Goal: Task Accomplishment & Management: Use online tool/utility

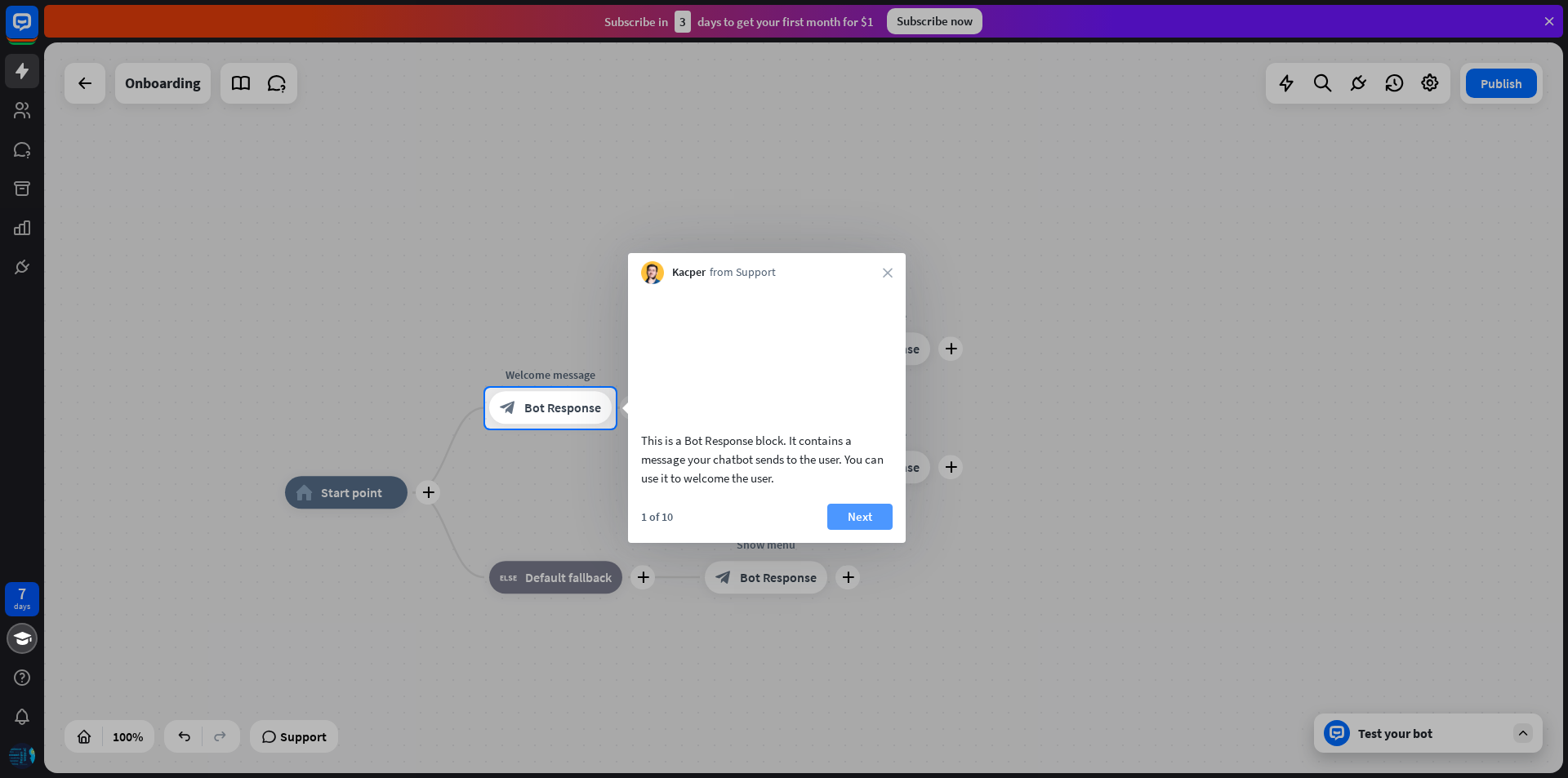
click at [862, 529] on button "Next" at bounding box center [859, 517] width 65 height 26
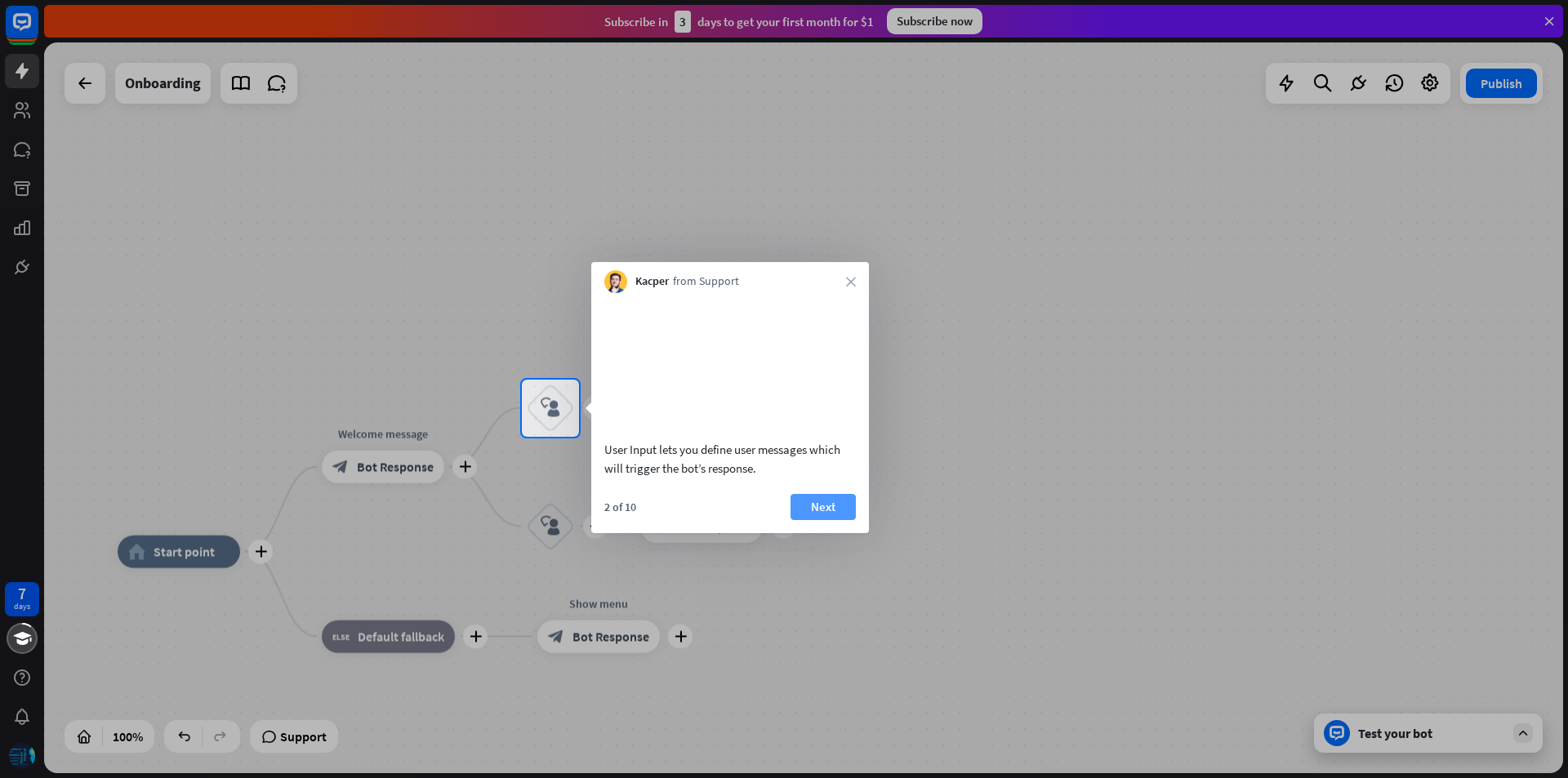
click at [812, 520] on button "Next" at bounding box center [823, 506] width 65 height 26
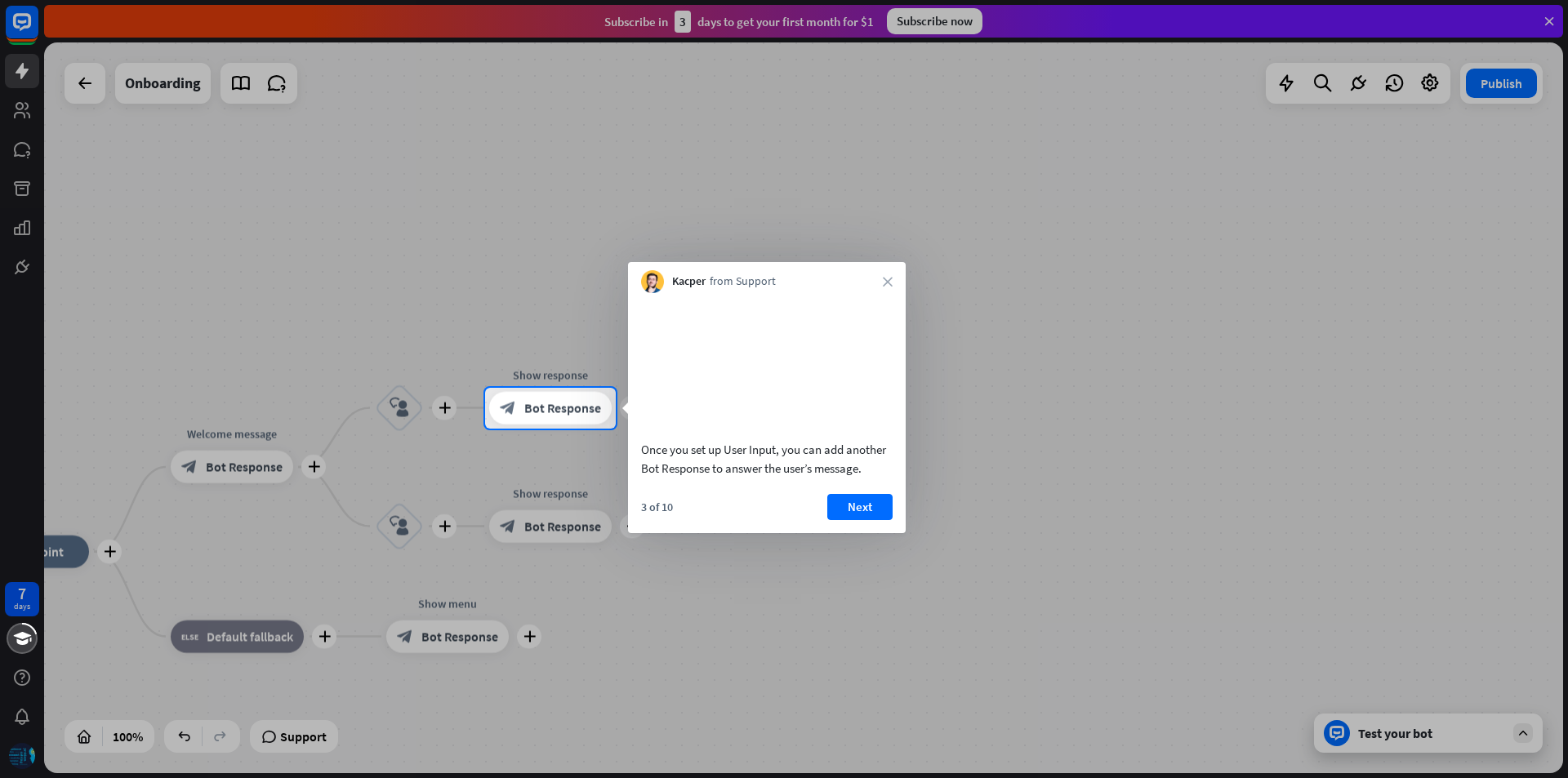
click at [888, 280] on icon "close" at bounding box center [888, 282] width 10 height 10
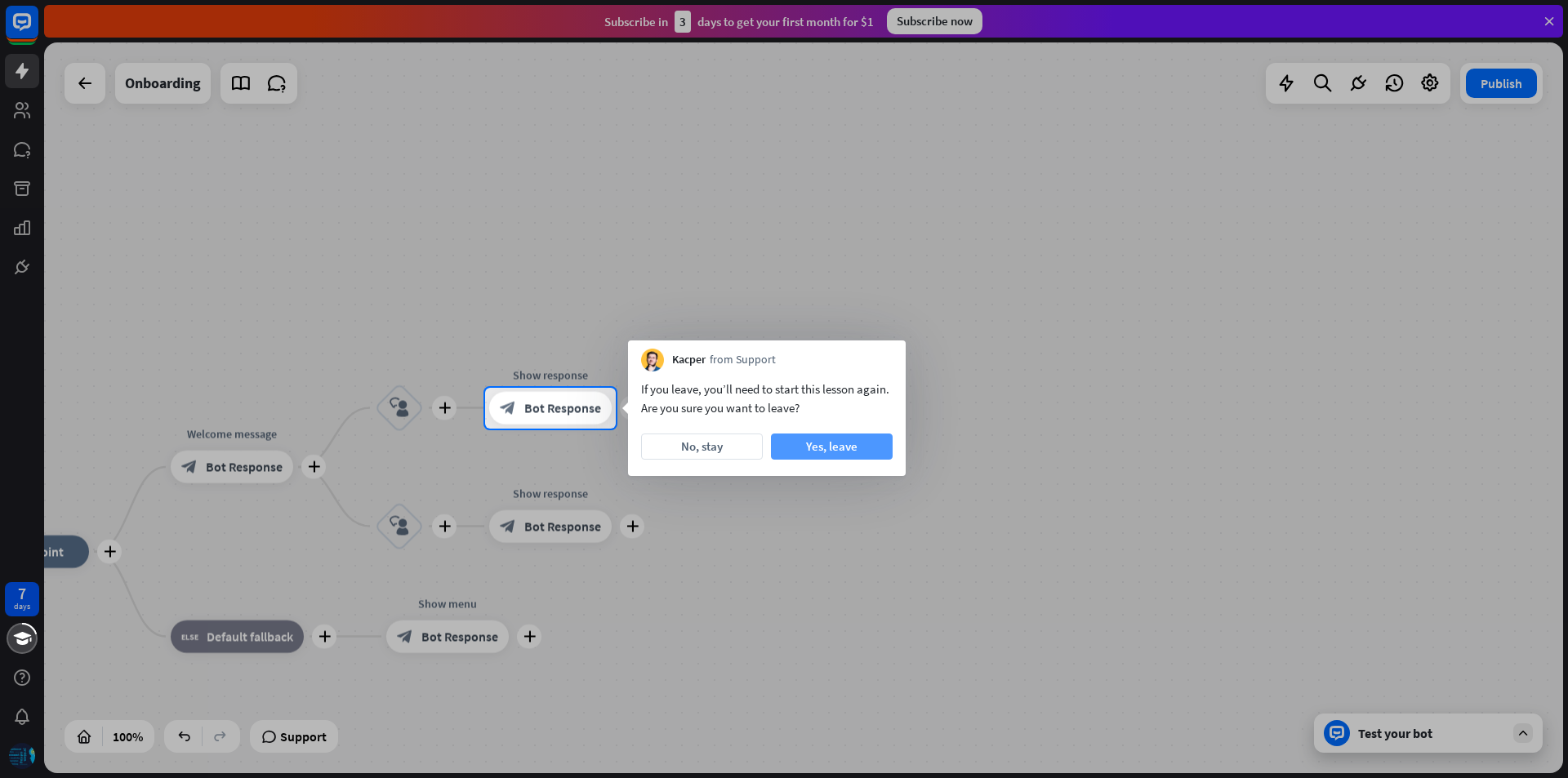
click at [819, 448] on button "Yes, leave" at bounding box center [832, 446] width 122 height 26
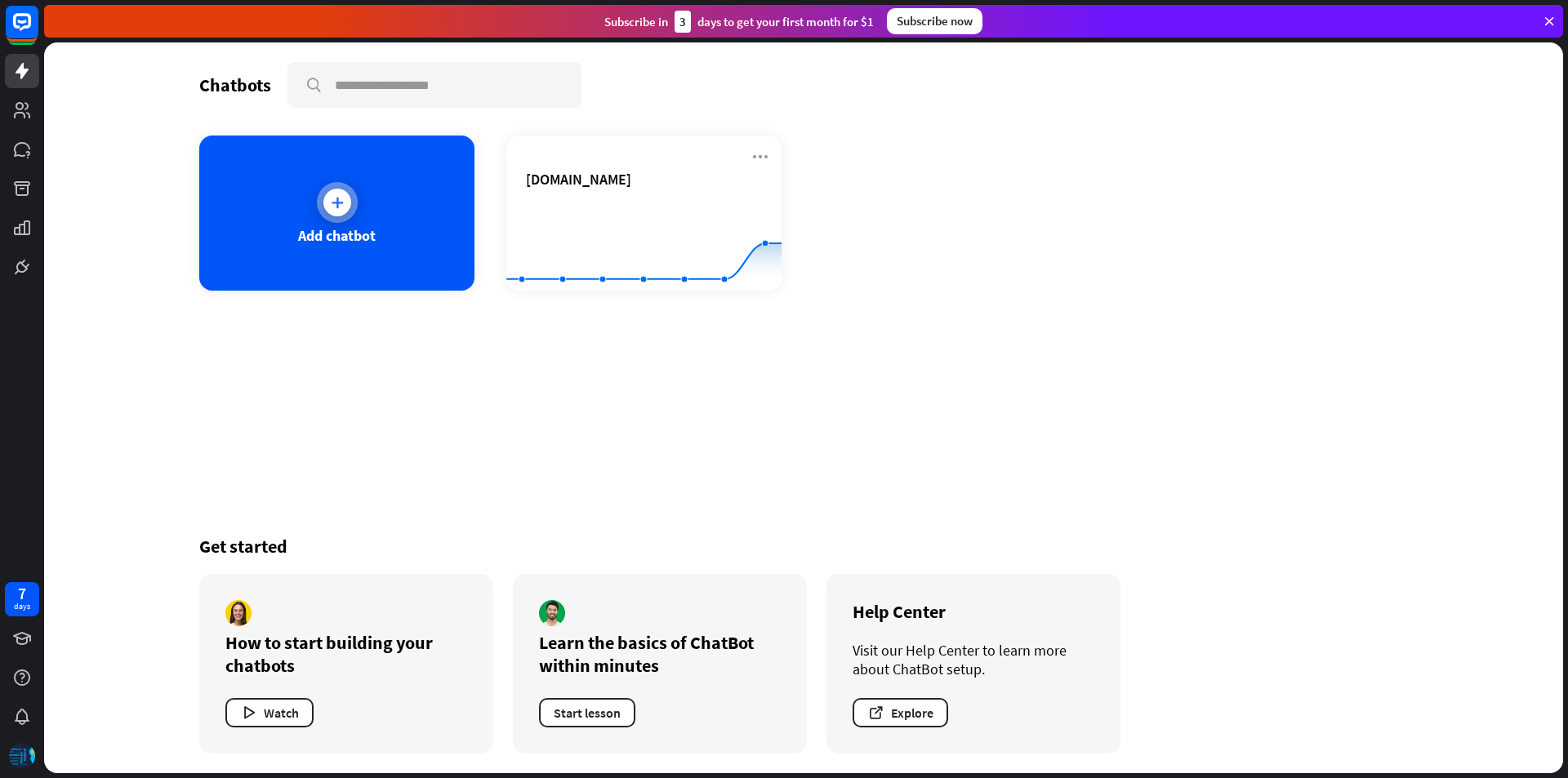
click at [357, 217] on div "Add chatbot" at bounding box center [337, 213] width 275 height 155
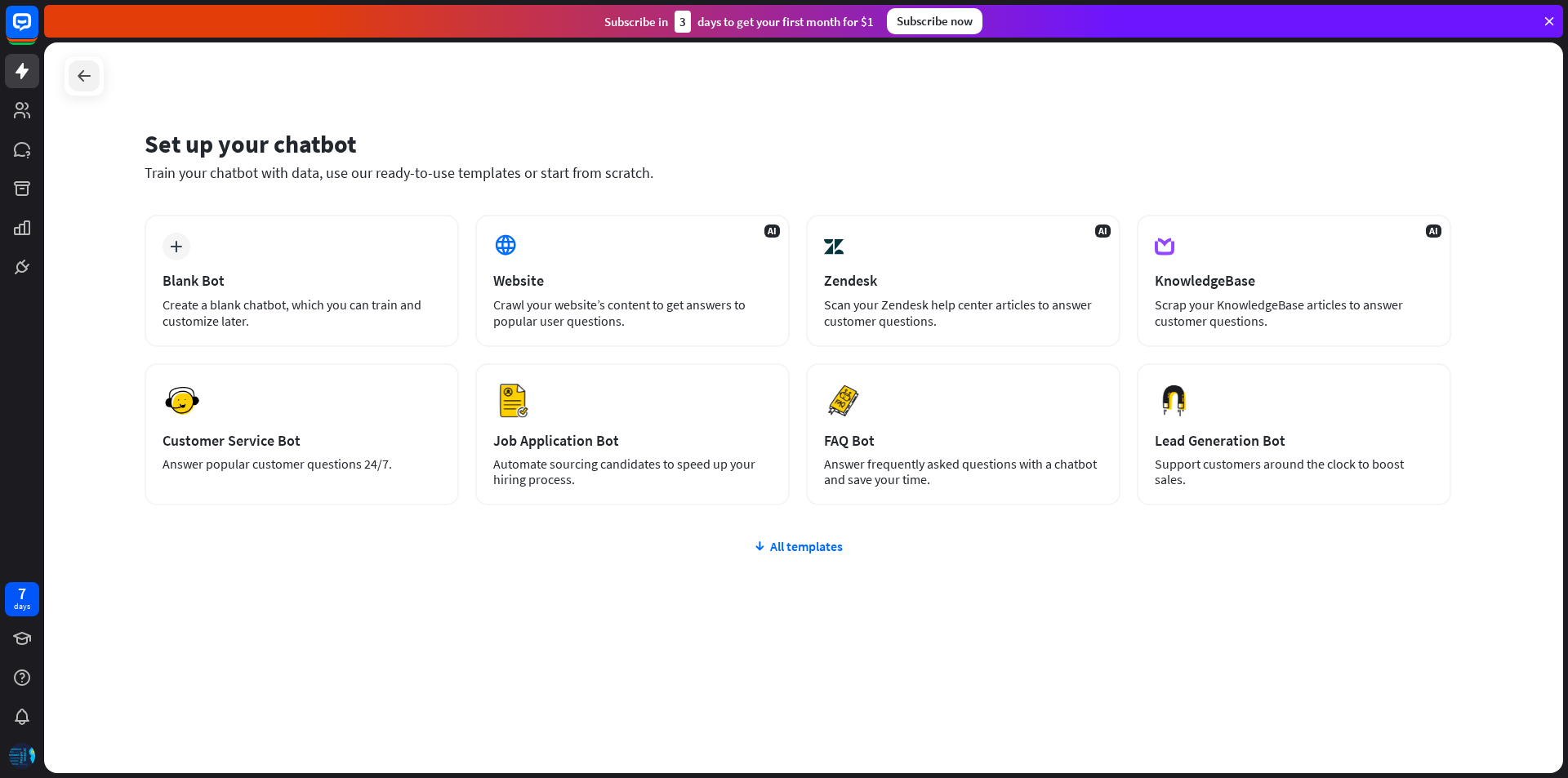
click at [73, 73] on div at bounding box center [84, 76] width 31 height 31
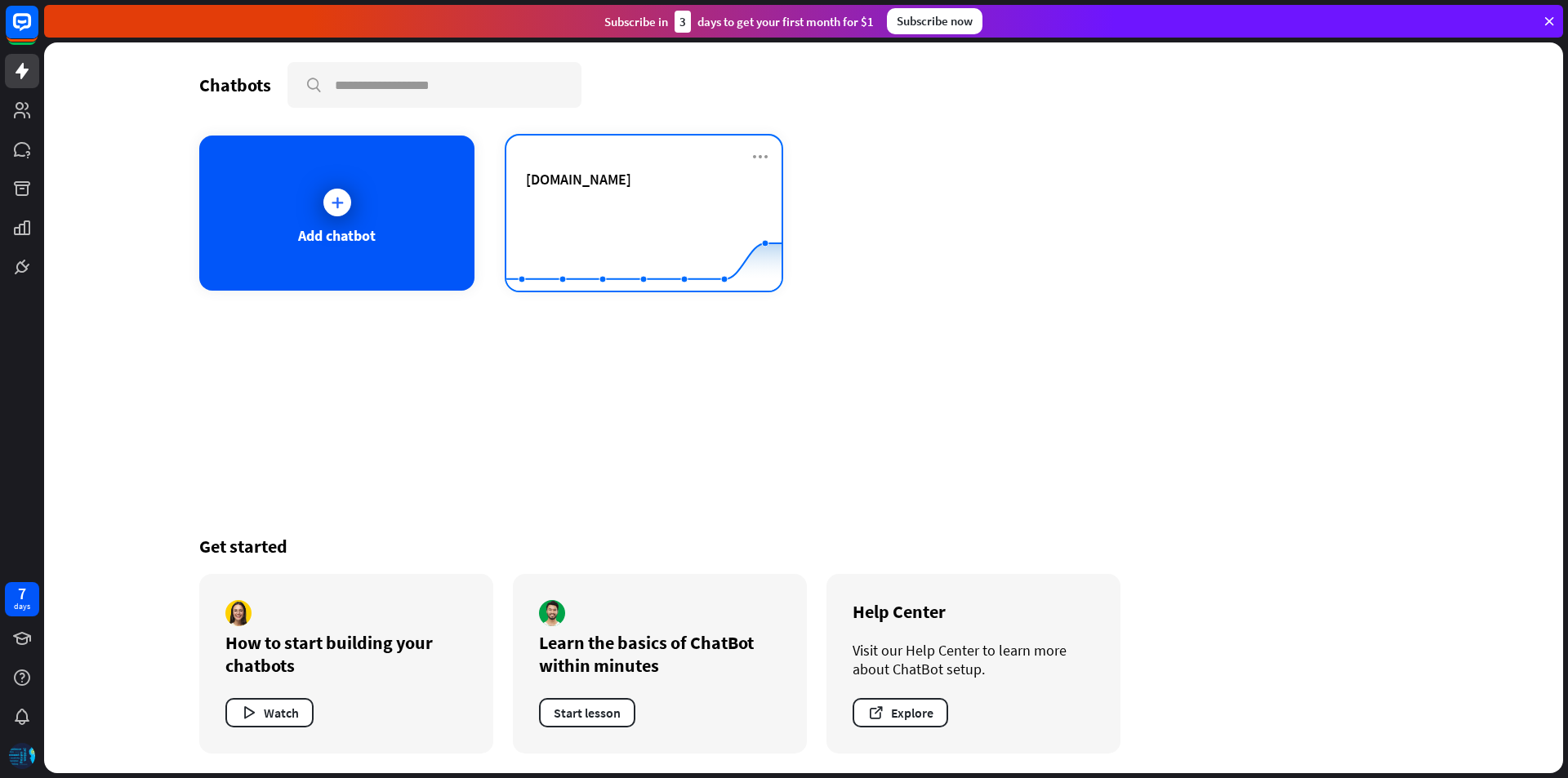
click at [693, 197] on div "[DOMAIN_NAME]" at bounding box center [644, 198] width 236 height 57
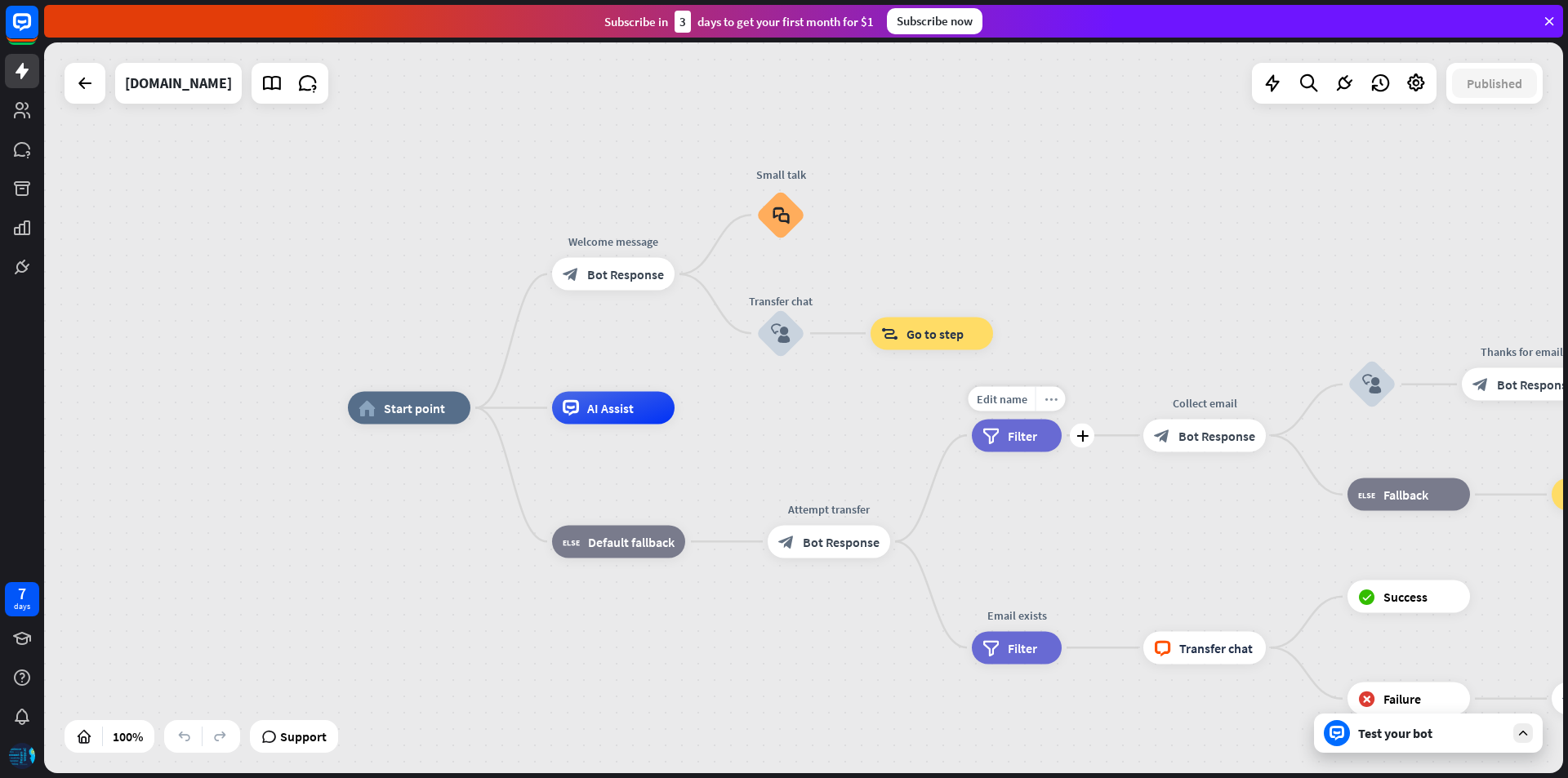
click at [1059, 395] on div "more_horiz" at bounding box center [1050, 398] width 30 height 25
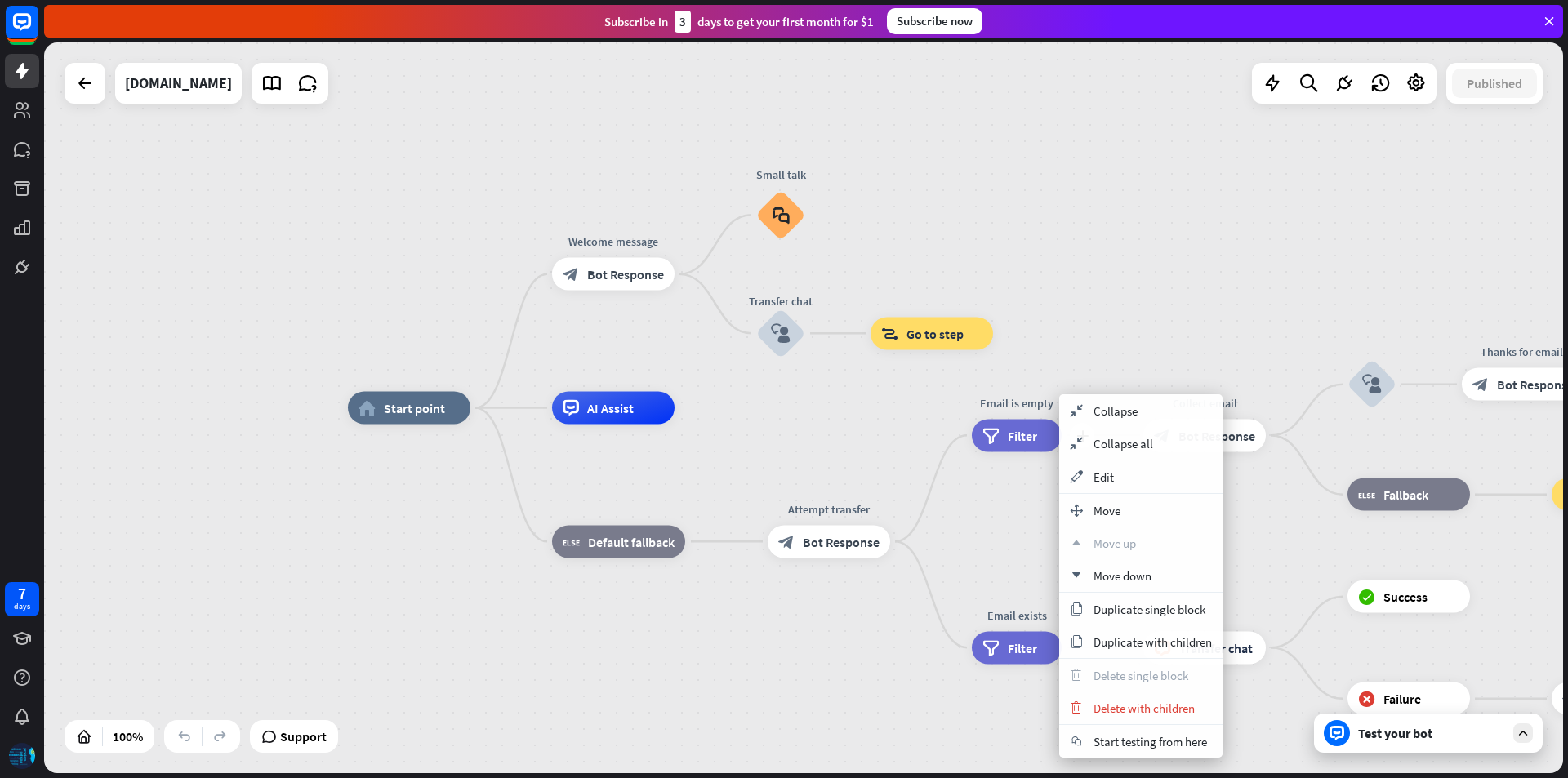
click at [1000, 442] on div "filter Filter" at bounding box center [1017, 435] width 90 height 33
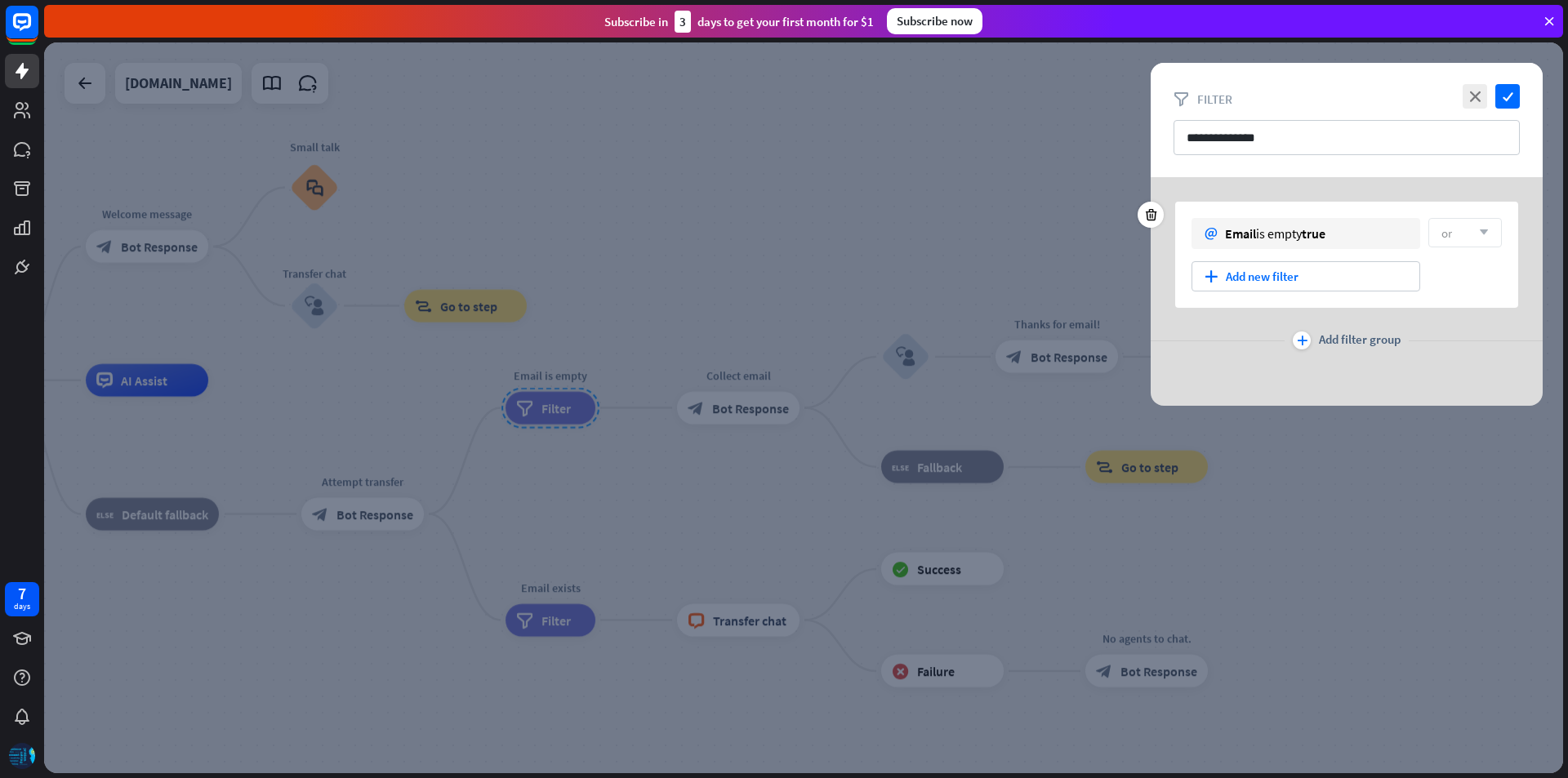
click at [1450, 231] on span "or" at bounding box center [1447, 233] width 11 height 16
click at [1349, 272] on div "plus Add new filter" at bounding box center [1305, 276] width 229 height 30
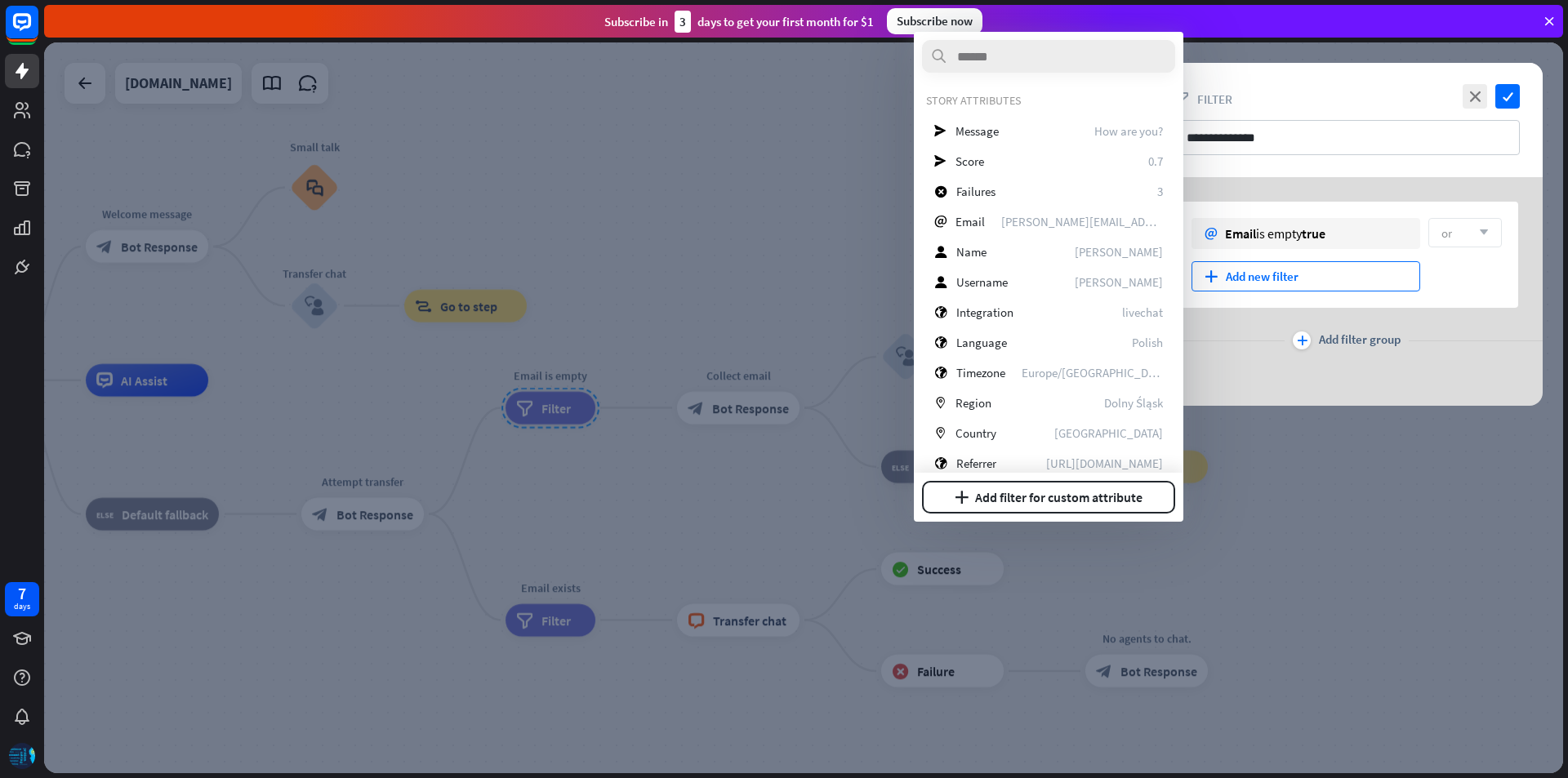
click at [1283, 94] on div "filter Filter" at bounding box center [1347, 99] width 346 height 16
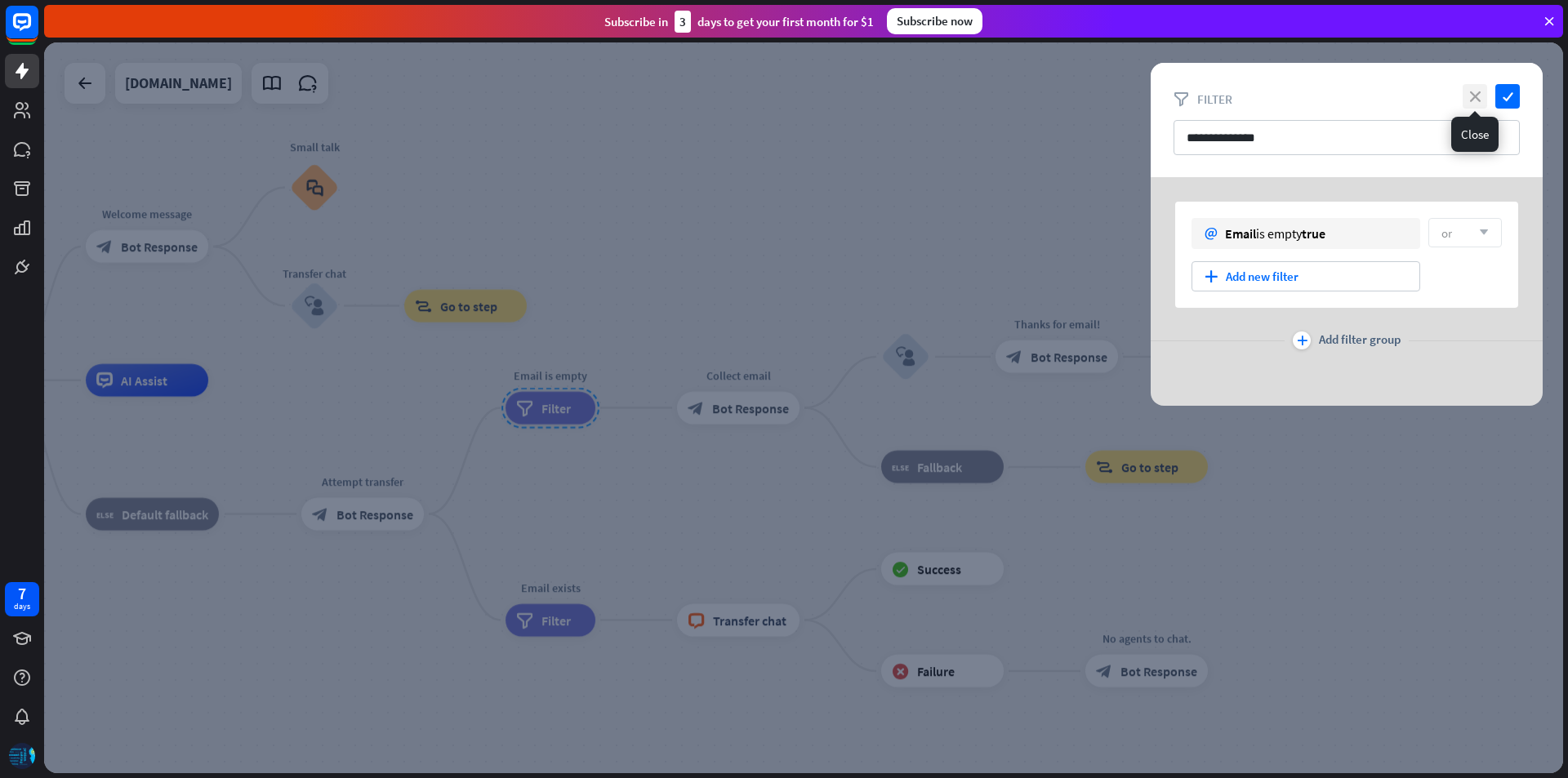
click at [1473, 94] on icon "close" at bounding box center [1475, 96] width 25 height 25
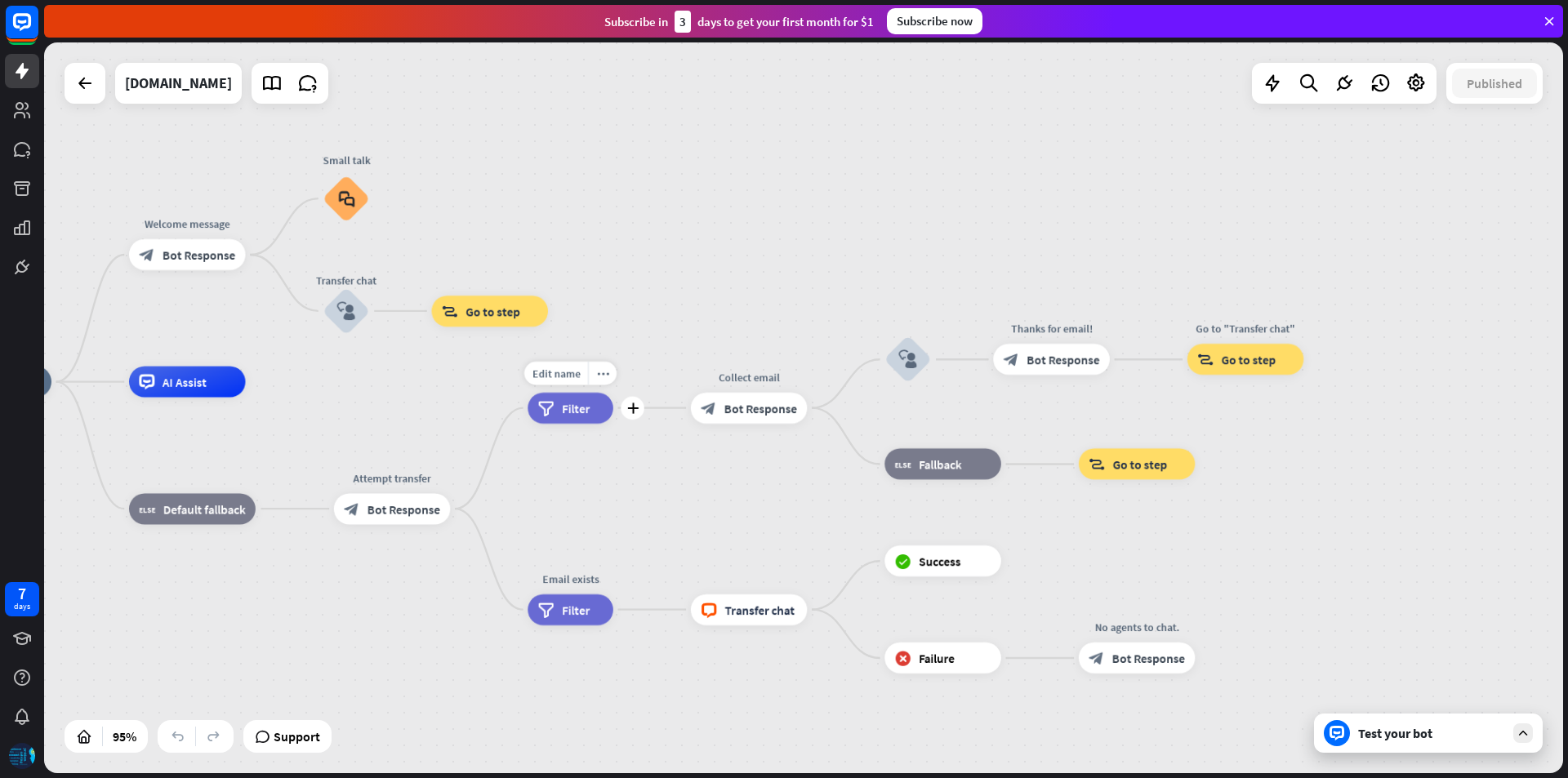
click at [574, 409] on span "Filter" at bounding box center [576, 407] width 28 height 16
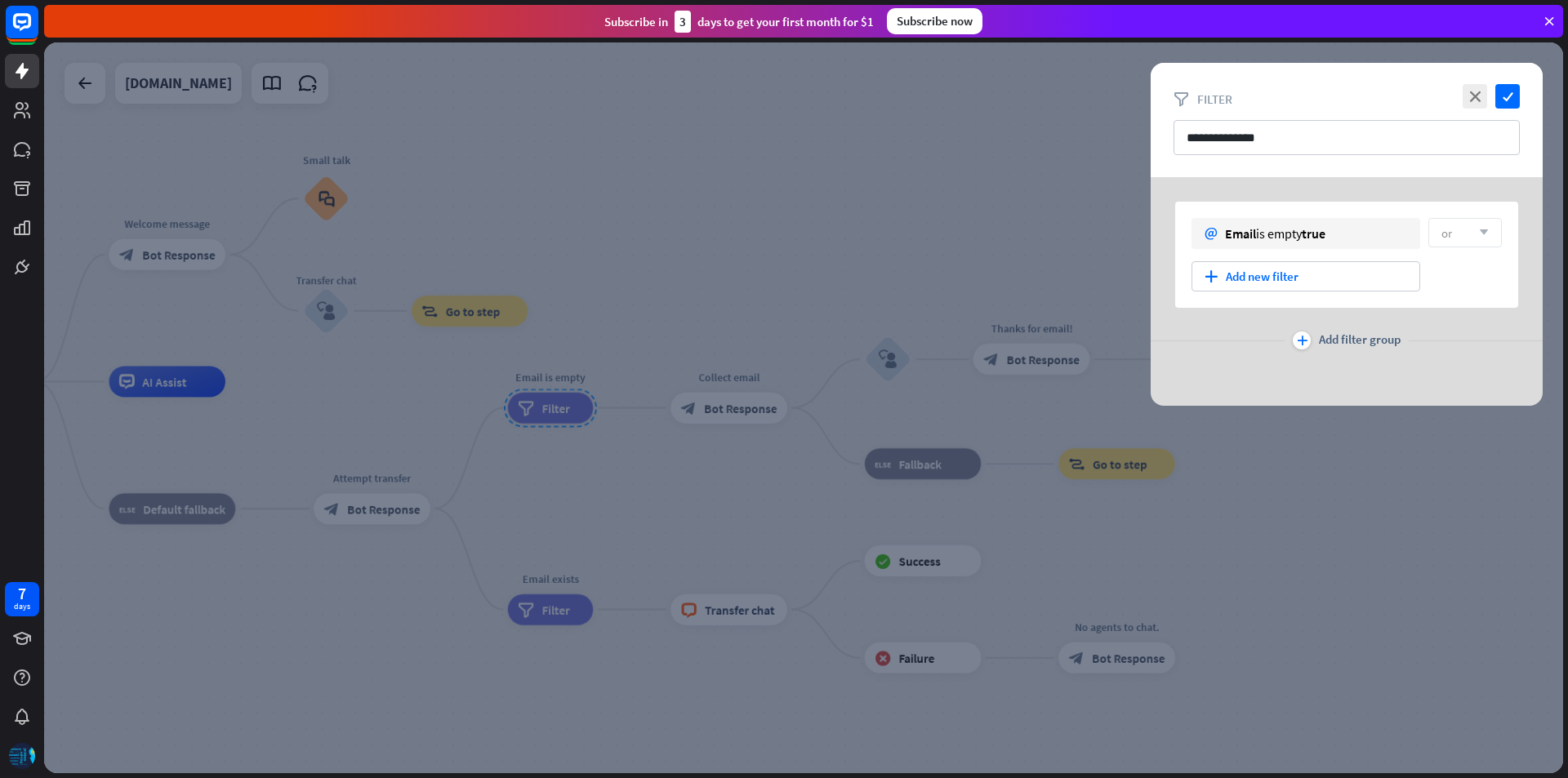
click at [1549, 549] on div at bounding box center [803, 407] width 1519 height 730
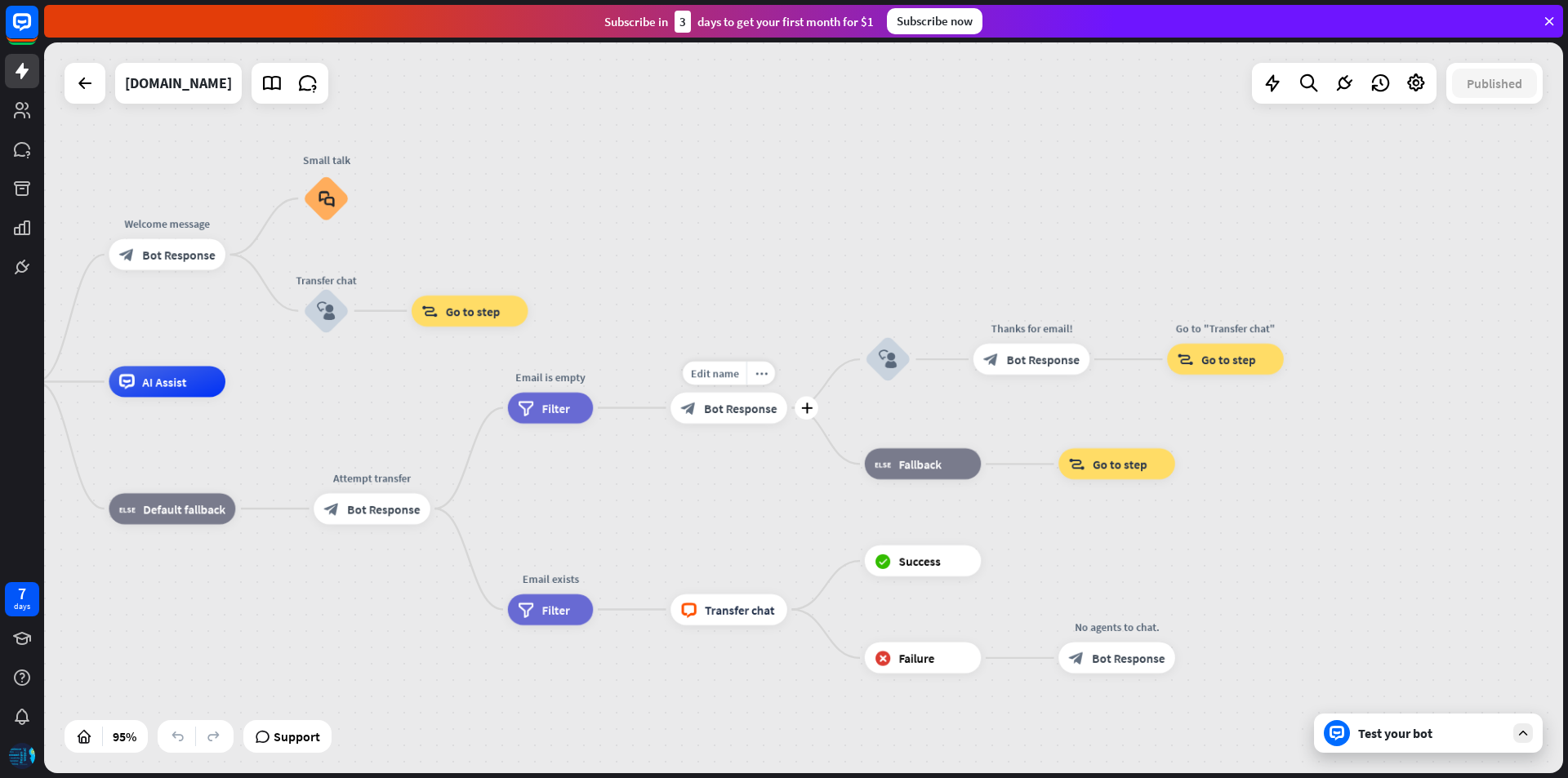
click at [725, 412] on span "Bot Response" at bounding box center [740, 407] width 73 height 16
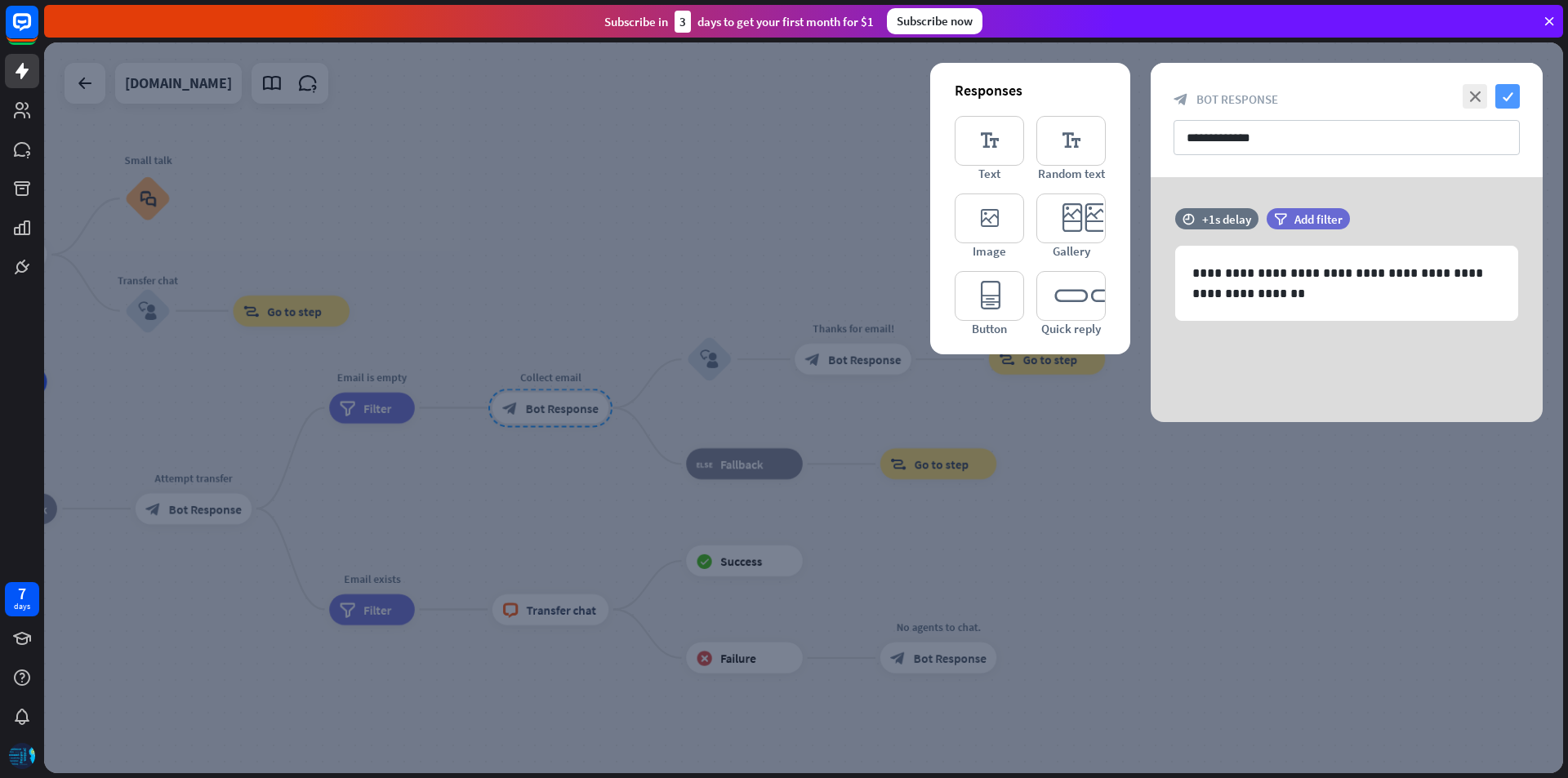
click at [1507, 94] on icon "check" at bounding box center [1507, 96] width 25 height 25
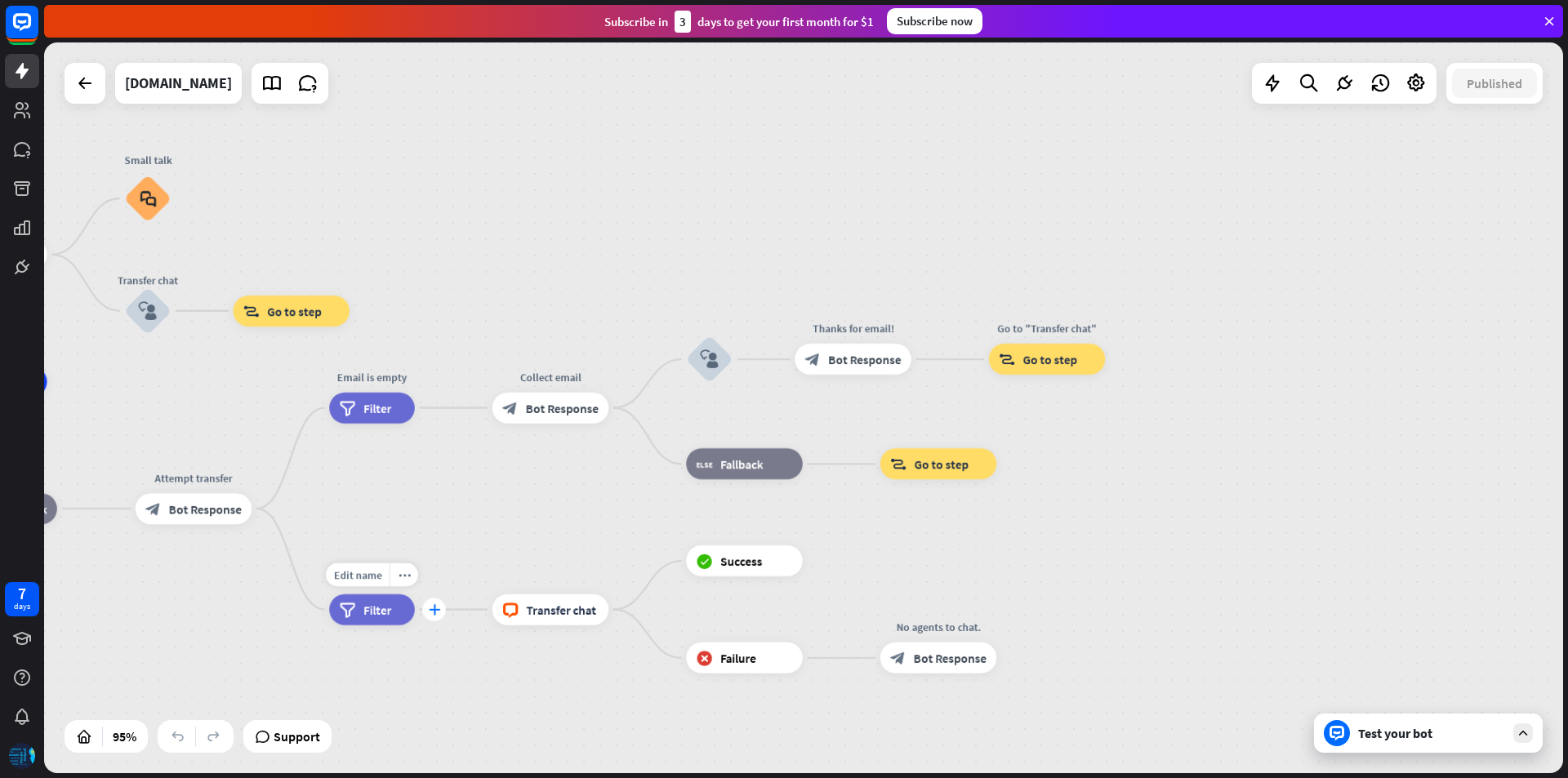
click at [439, 611] on icon "plus" at bounding box center [433, 609] width 11 height 11
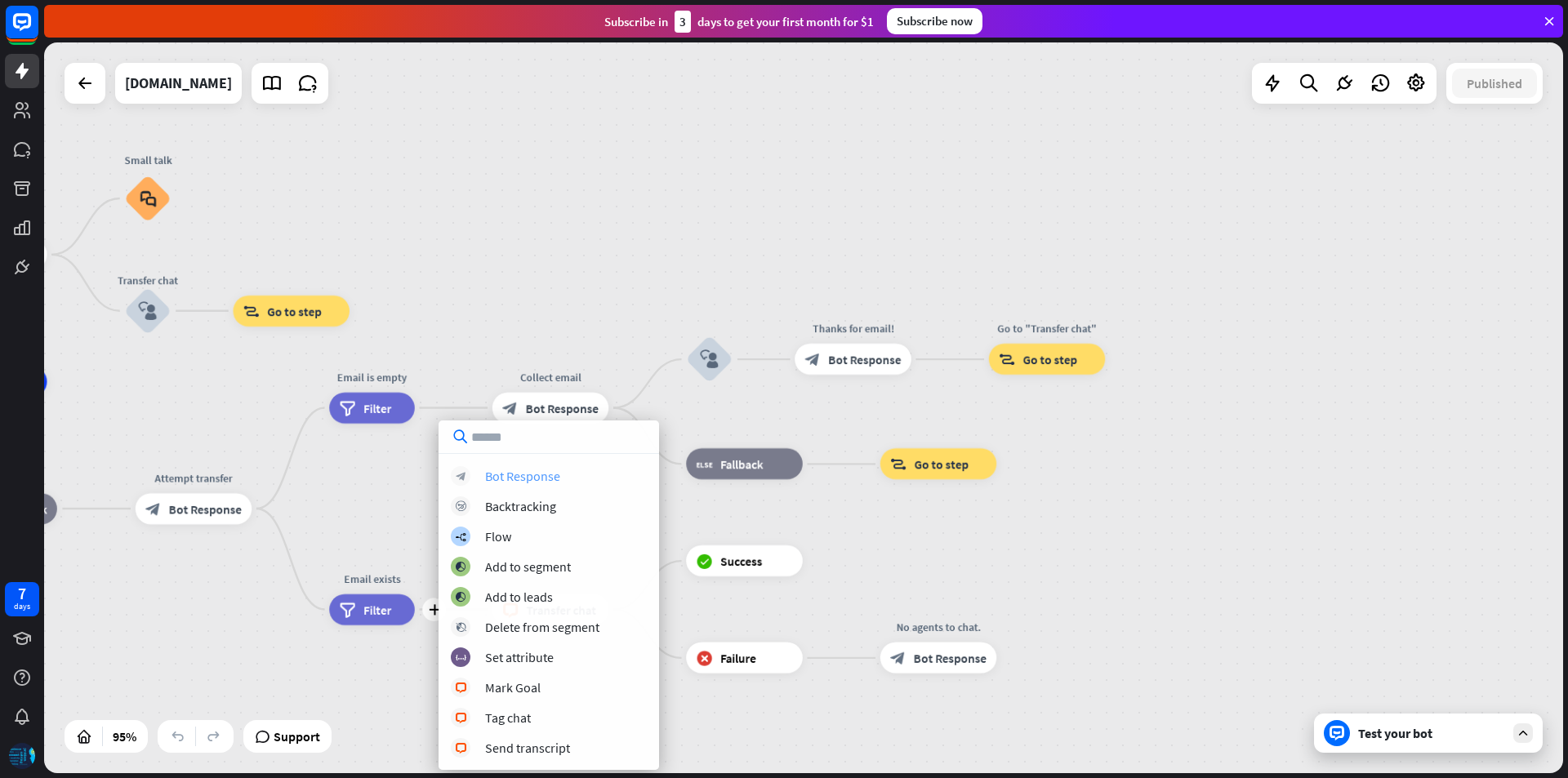
click at [563, 479] on div "block_bot_response Bot Response" at bounding box center [549, 475] width 196 height 19
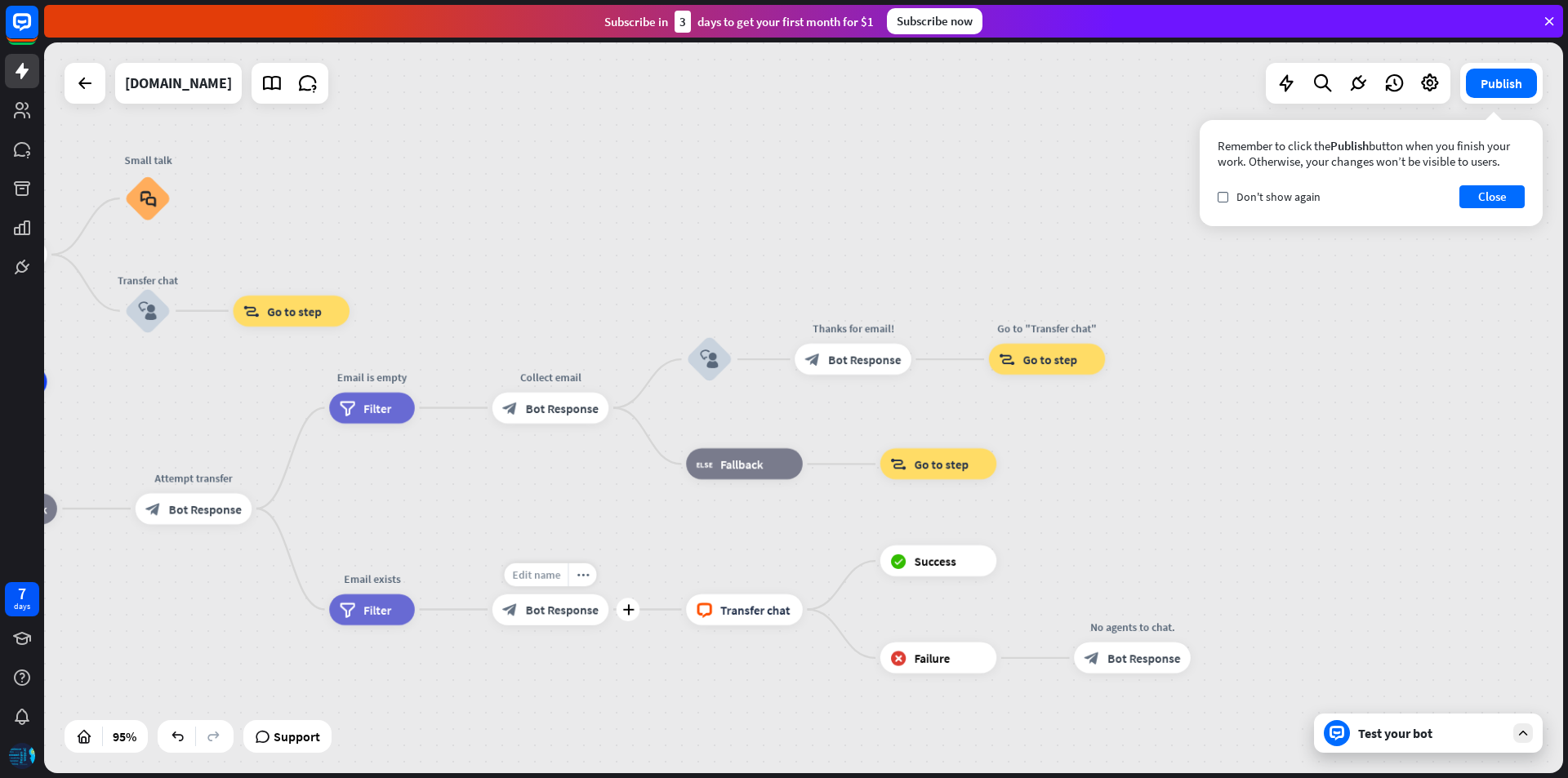
click at [559, 574] on div "Edit name" at bounding box center [535, 575] width 63 height 24
click at [557, 608] on span "Bot Response" at bounding box center [562, 609] width 73 height 16
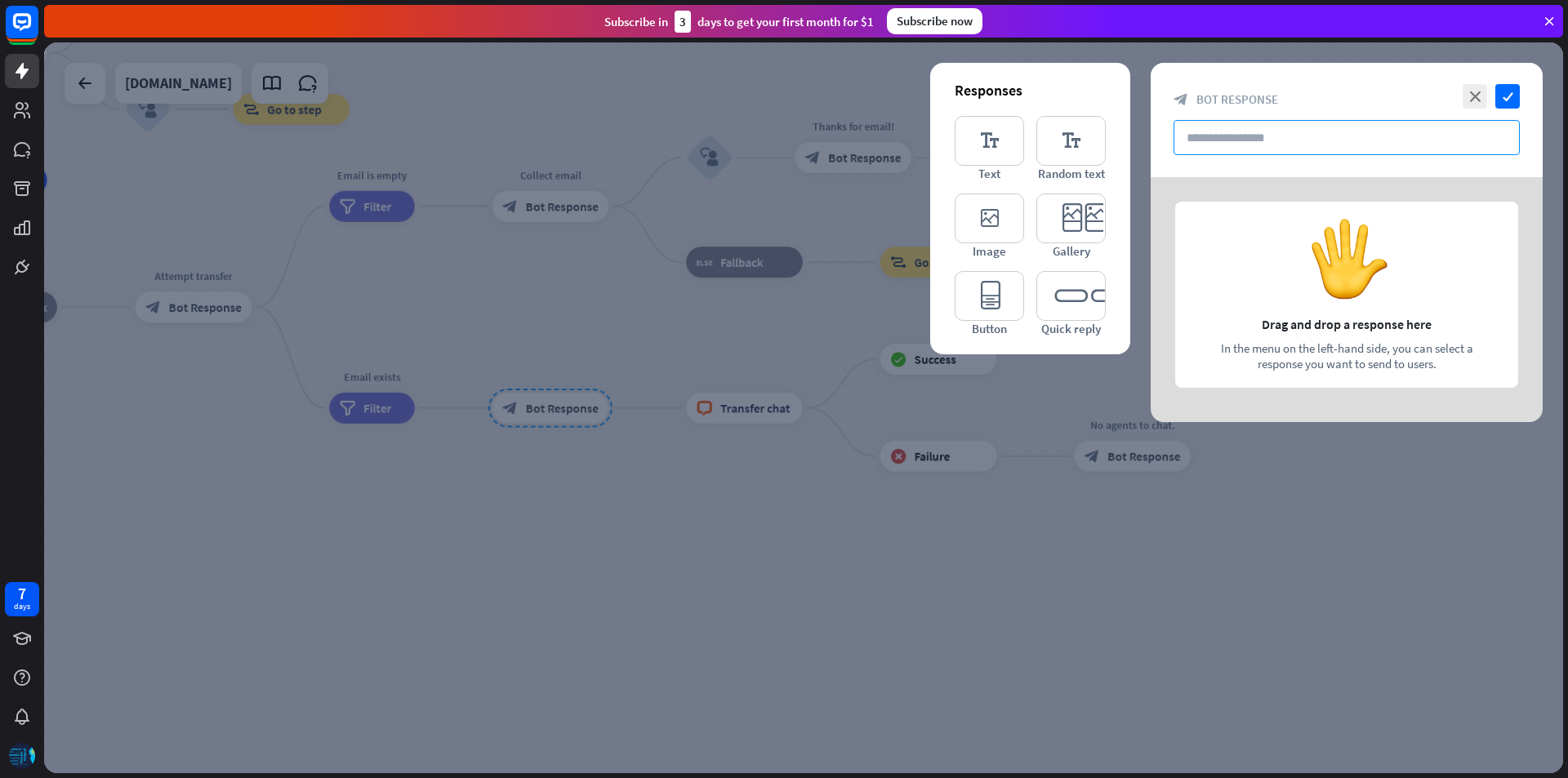
click at [1331, 139] on input "text" at bounding box center [1347, 138] width 346 height 35
click at [1507, 94] on icon "check" at bounding box center [1507, 96] width 25 height 25
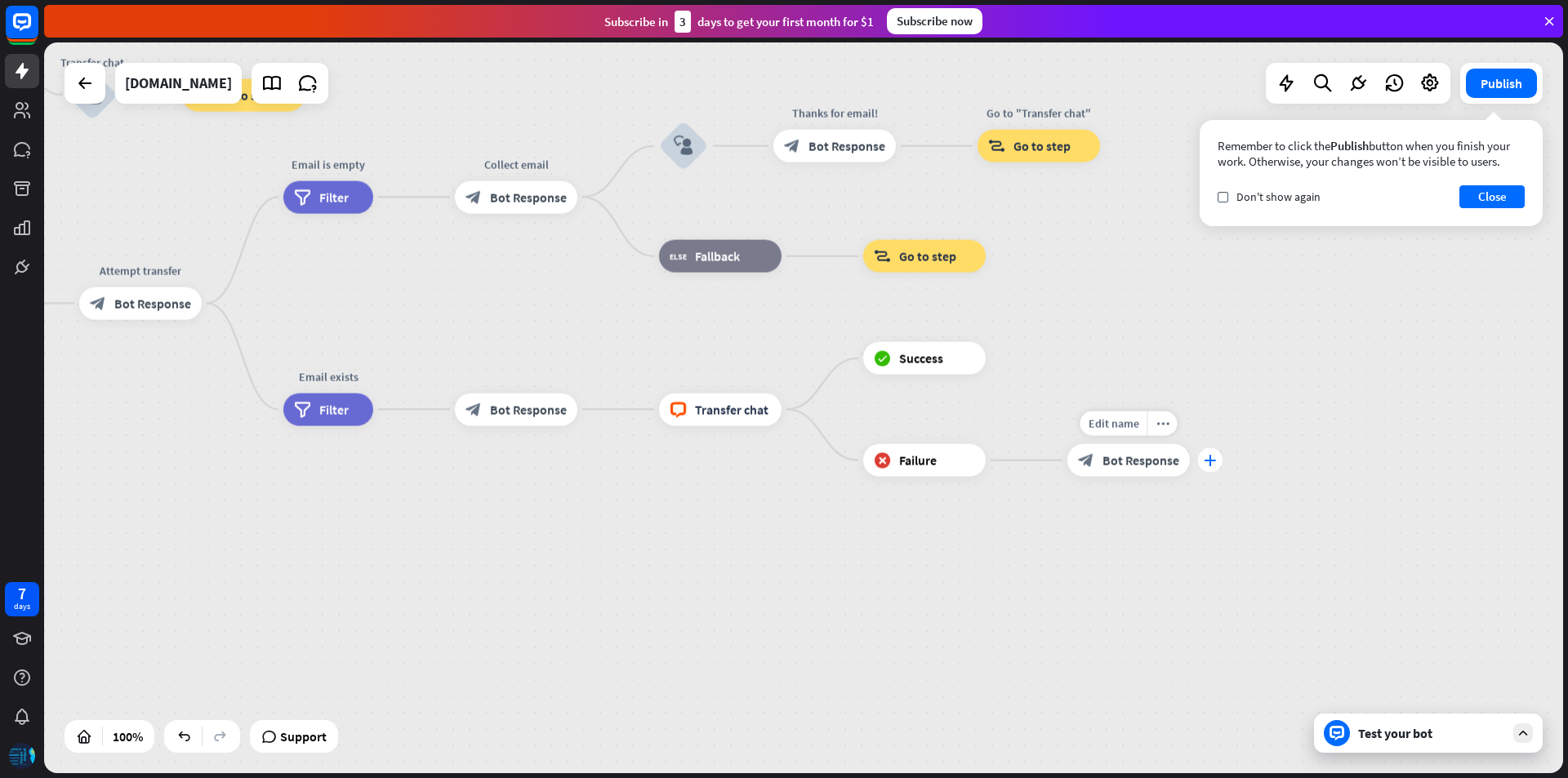
click at [1217, 462] on div "plus" at bounding box center [1210, 460] width 25 height 25
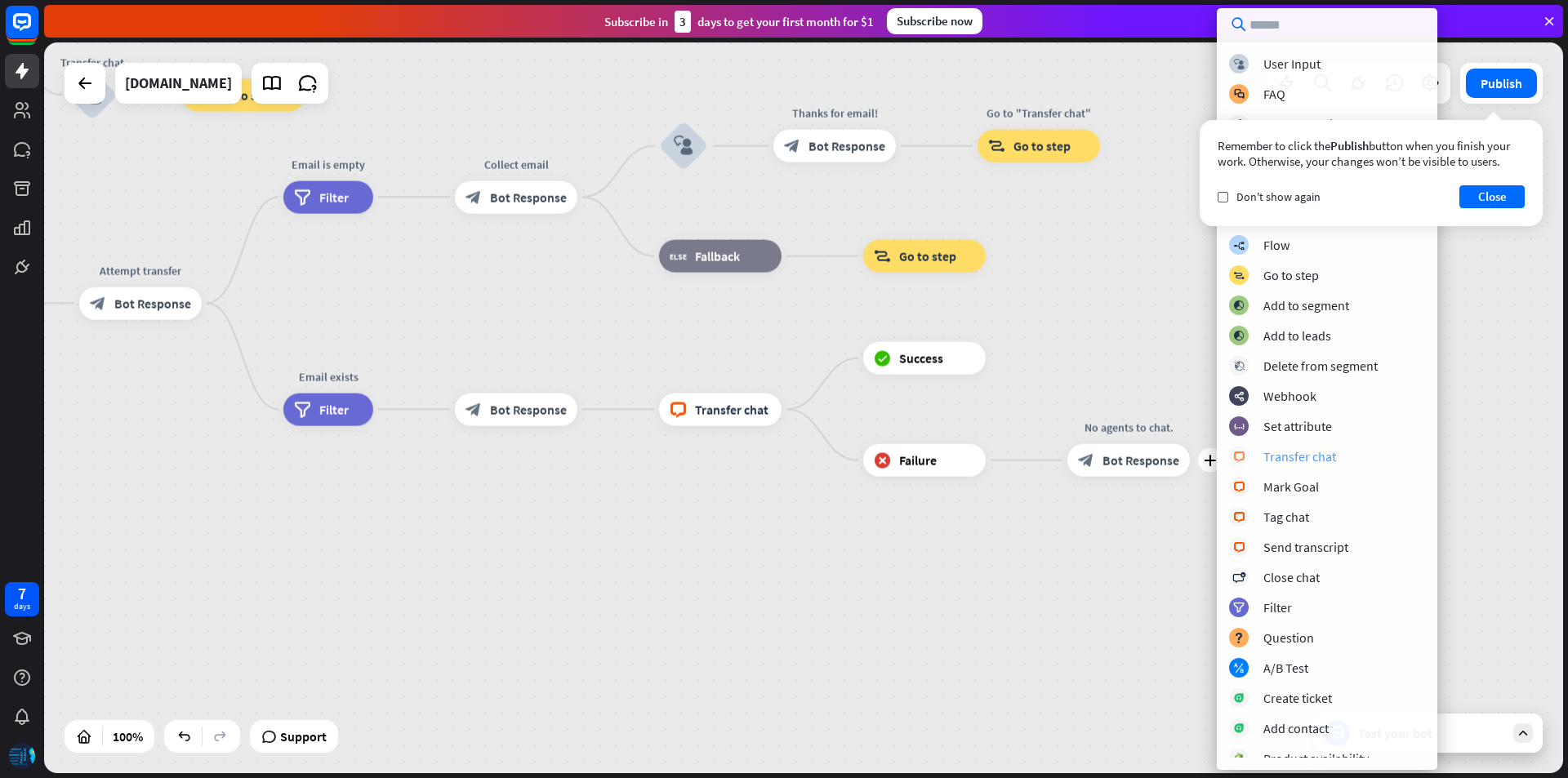
click at [1313, 461] on div "Transfer chat" at bounding box center [1299, 456] width 73 height 17
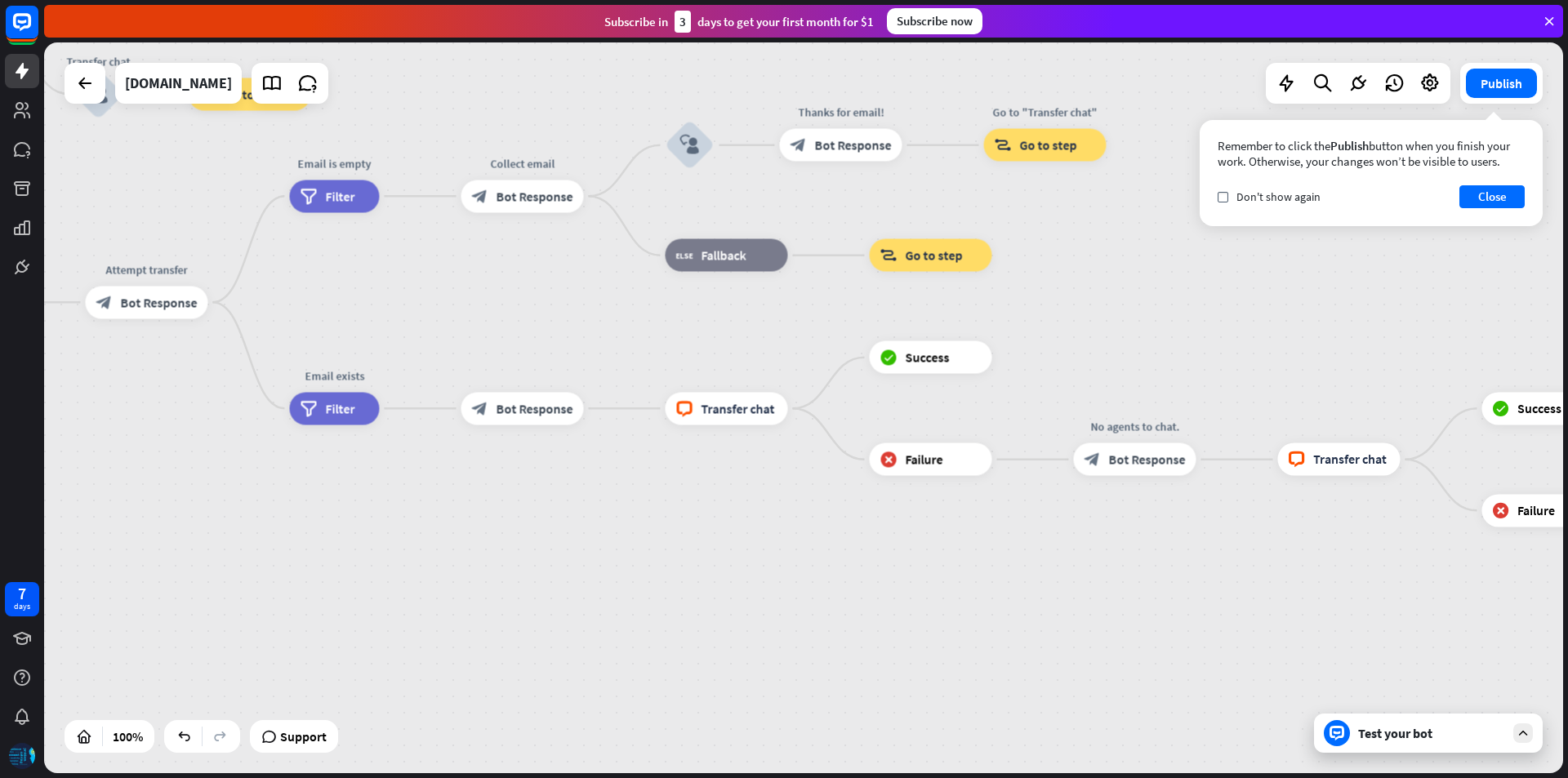
click at [1533, 737] on div "Test your bot" at bounding box center [1428, 733] width 229 height 39
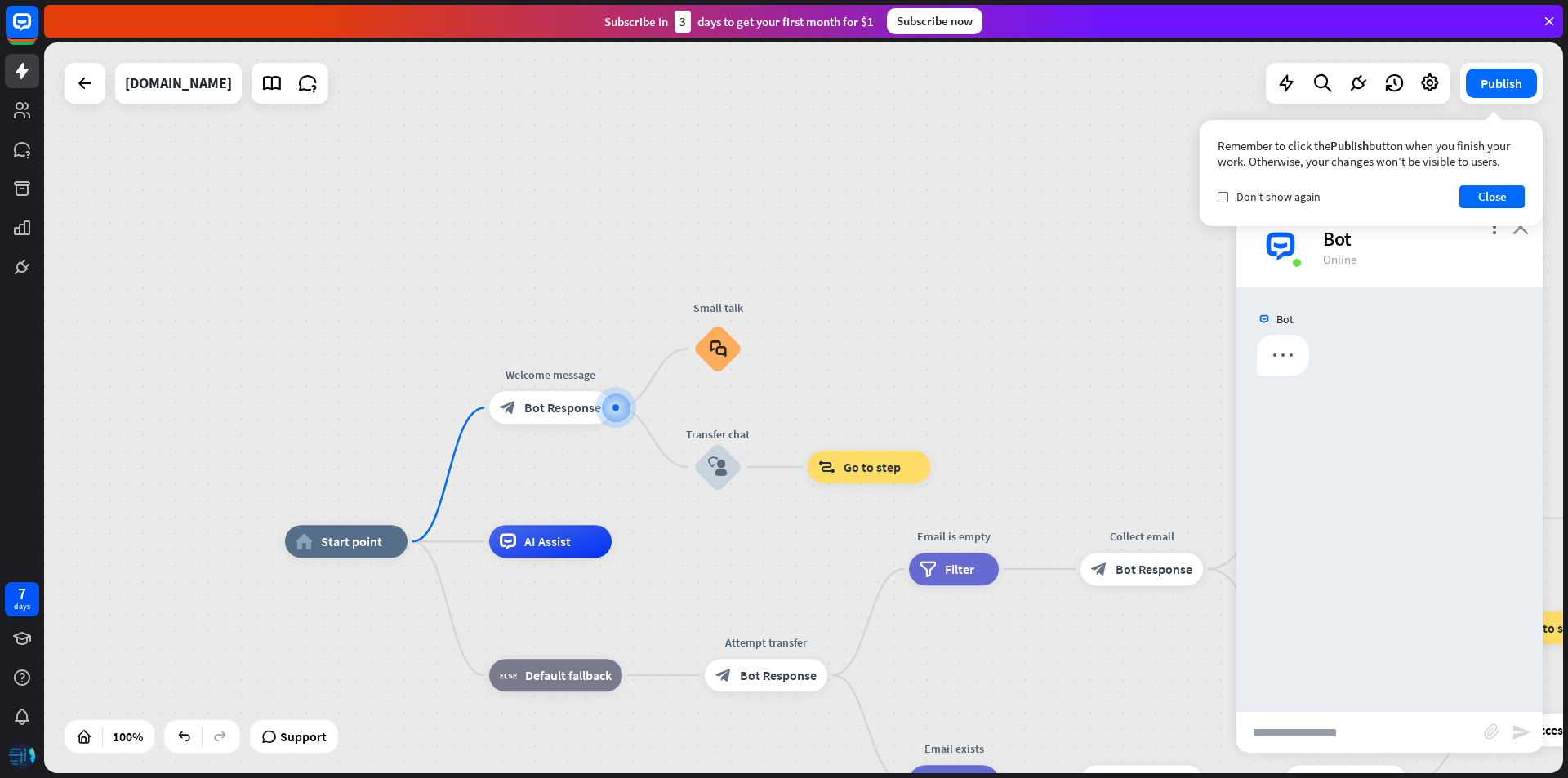
click at [1526, 233] on icon "close" at bounding box center [1521, 226] width 17 height 16
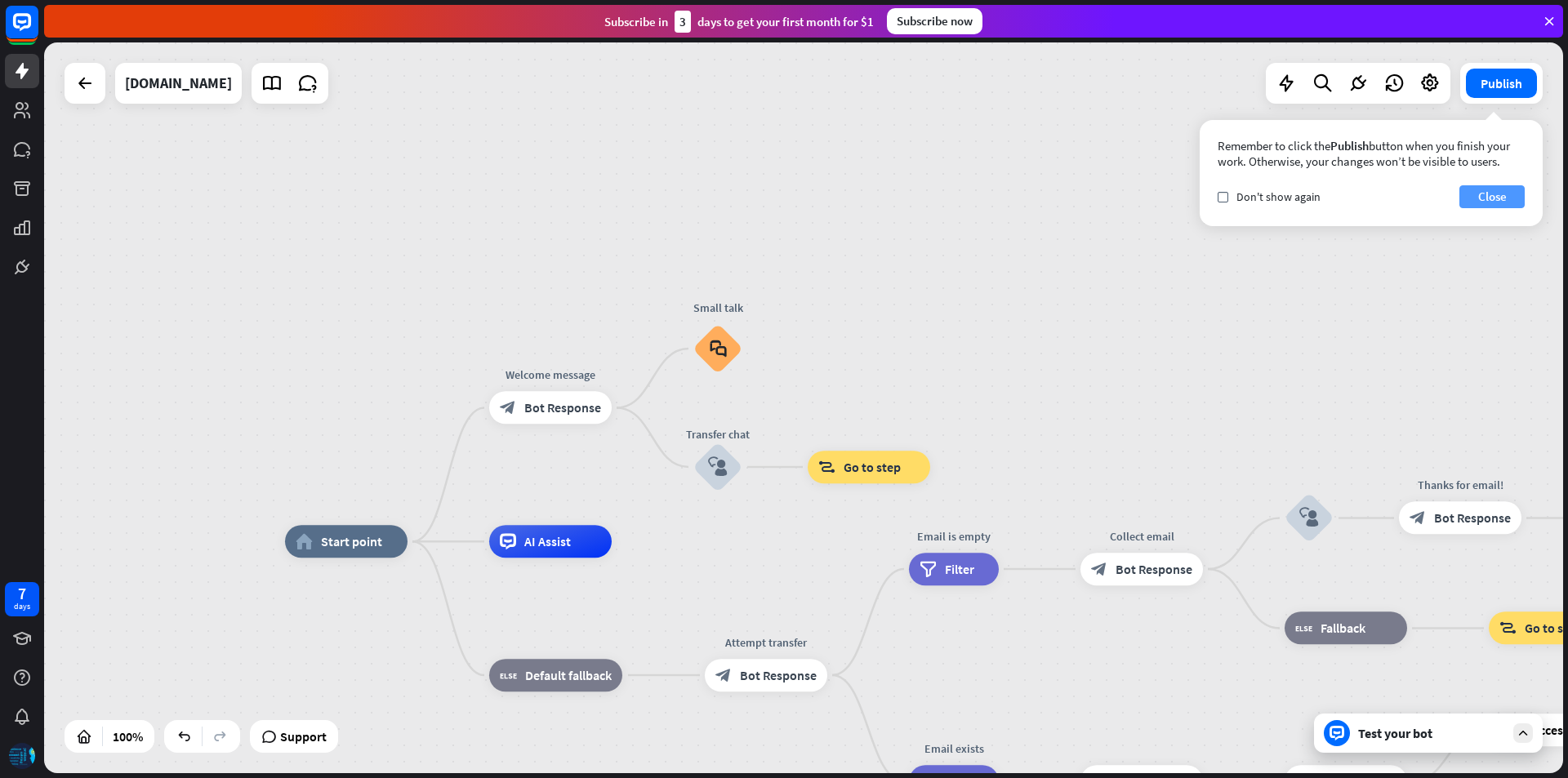
click at [1503, 197] on button "Close" at bounding box center [1492, 196] width 65 height 23
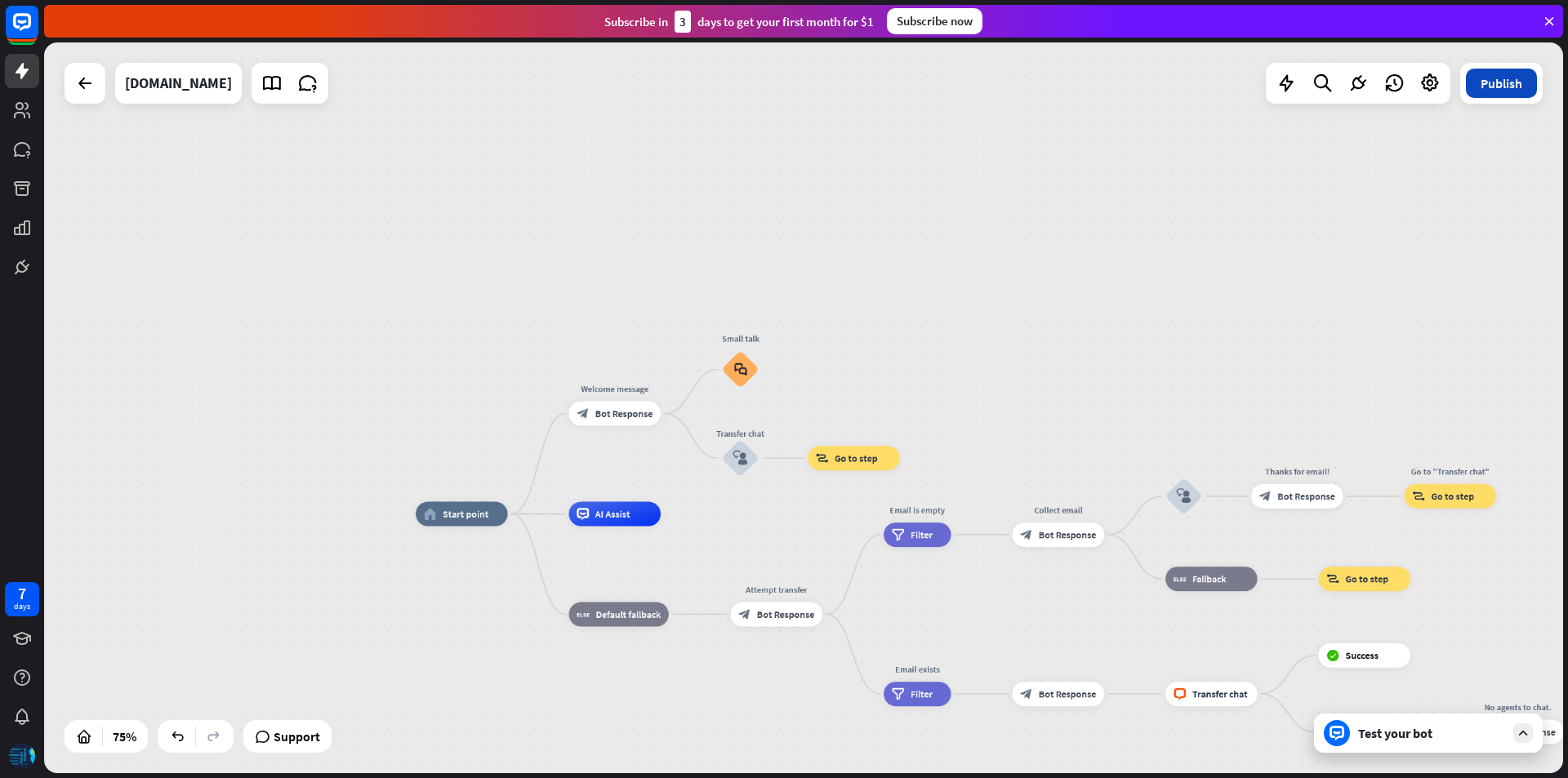
click at [1497, 88] on button "Publish" at bounding box center [1501, 83] width 71 height 29
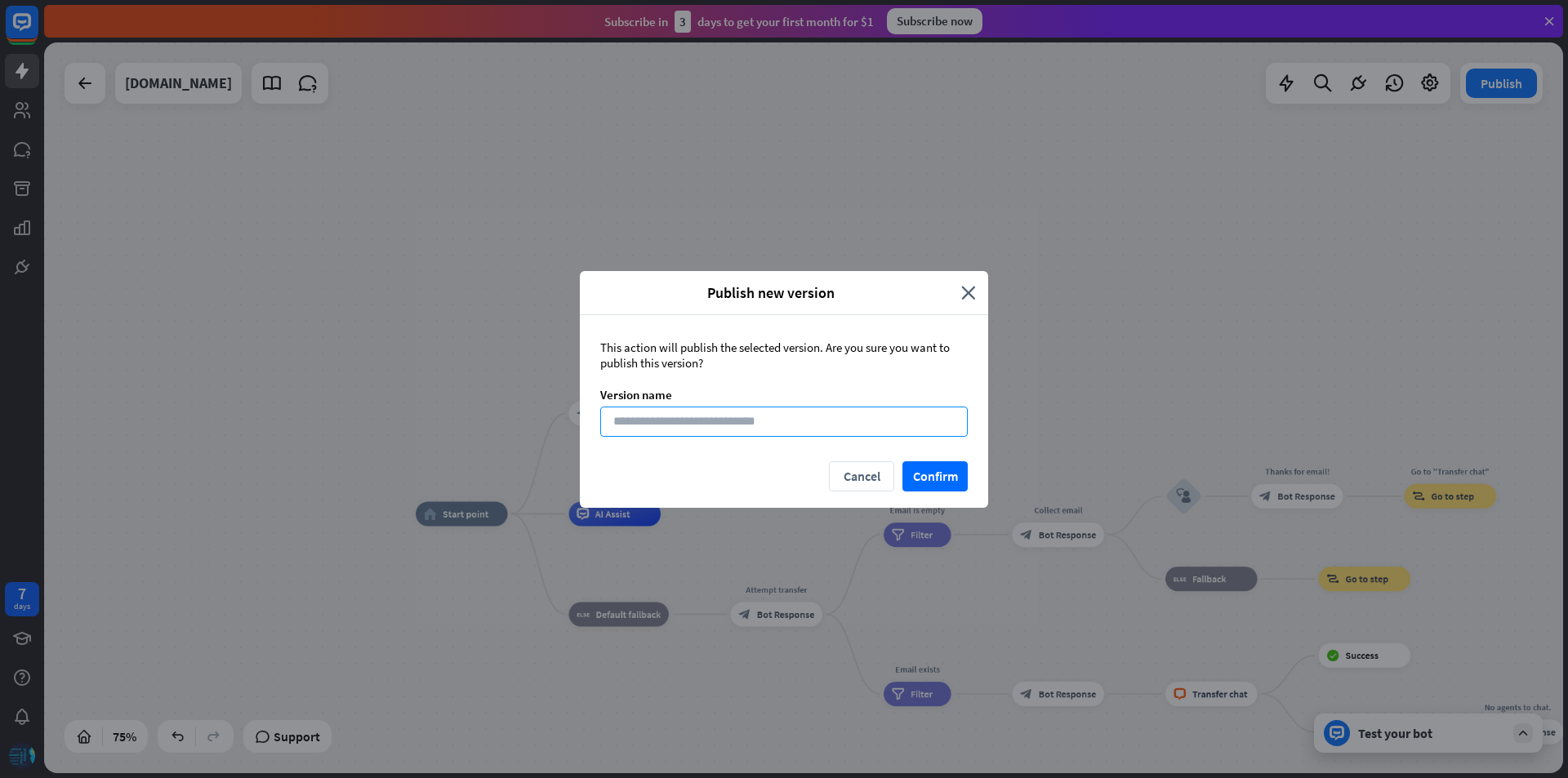
click at [664, 420] on input at bounding box center [784, 421] width 367 height 30
type input "********"
click at [958, 471] on button "Confirm" at bounding box center [935, 476] width 65 height 30
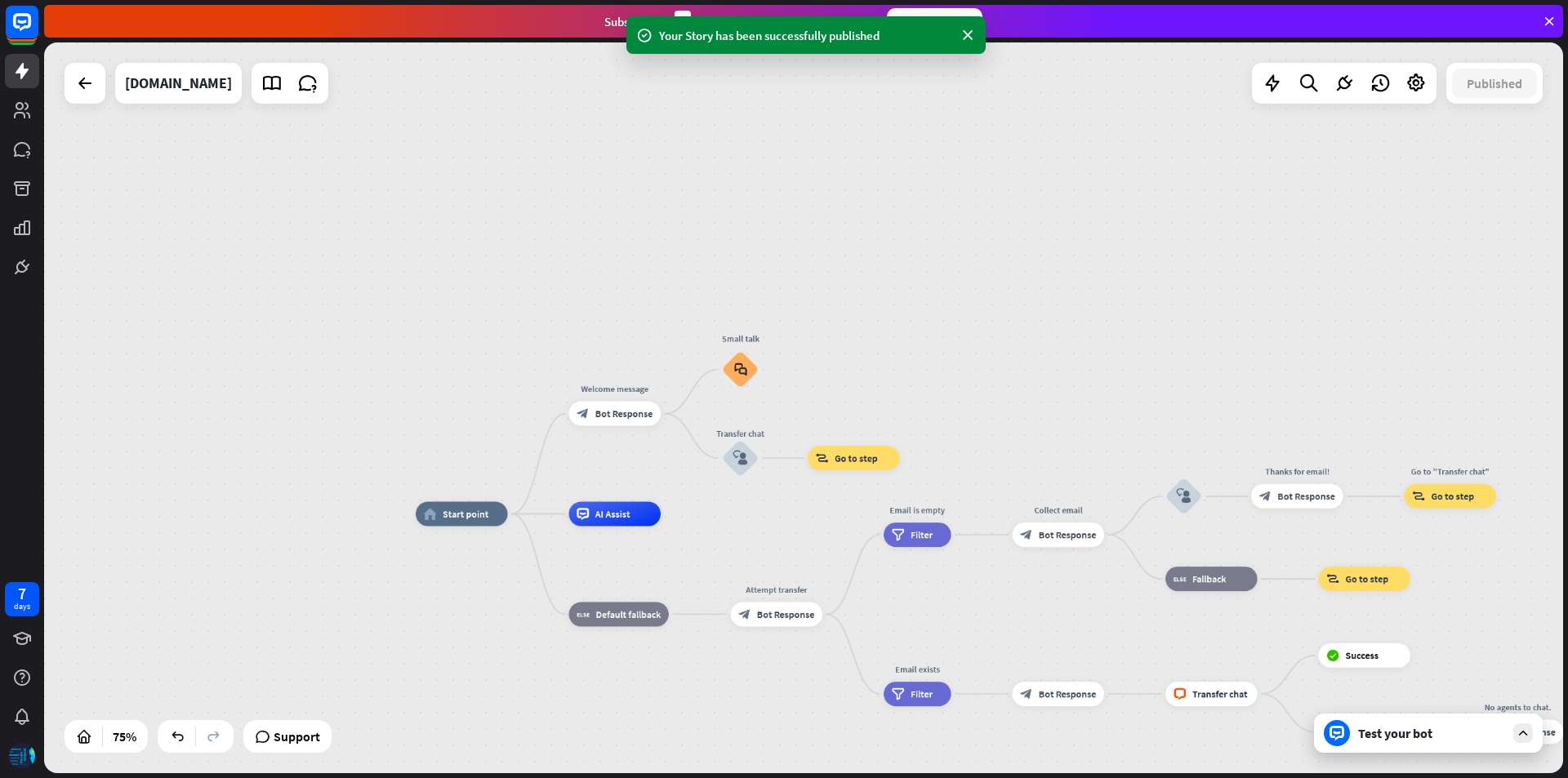
click at [1514, 728] on div at bounding box center [1523, 732] width 19 height 19
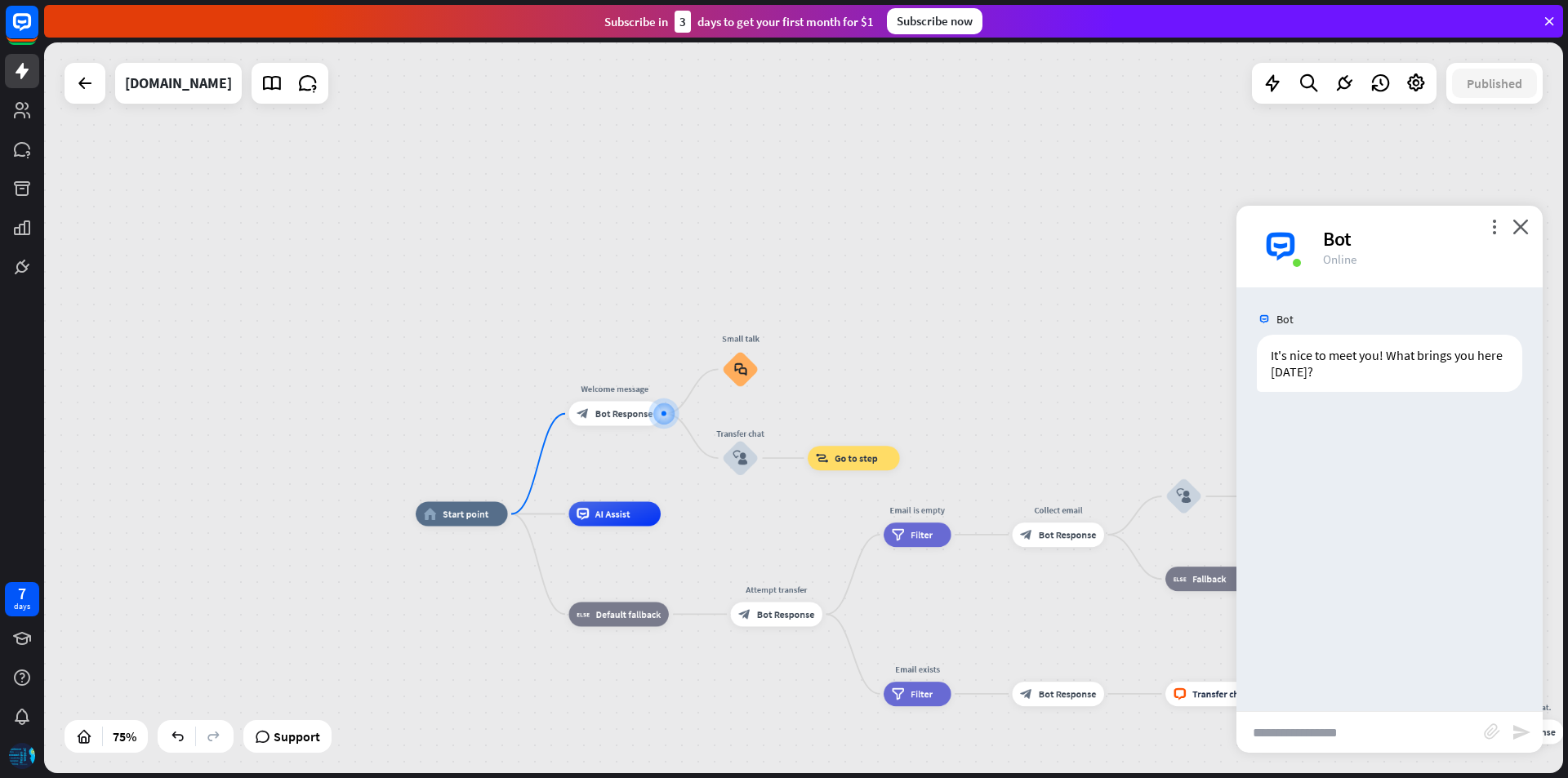
click at [1364, 739] on input "text" at bounding box center [1361, 732] width 248 height 40
type input "**********"
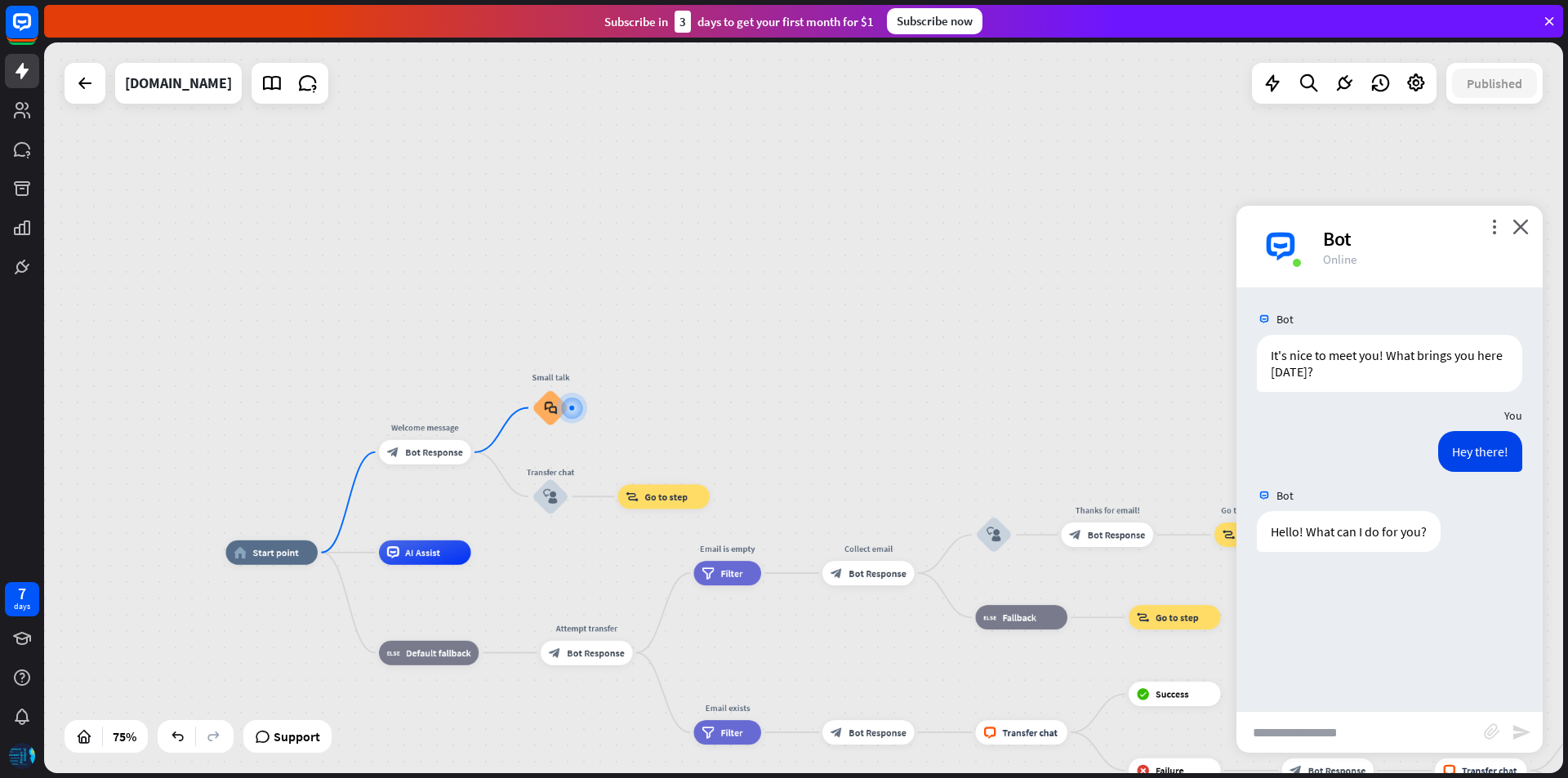
click at [1354, 731] on input "text" at bounding box center [1361, 732] width 248 height 40
type input "**********"
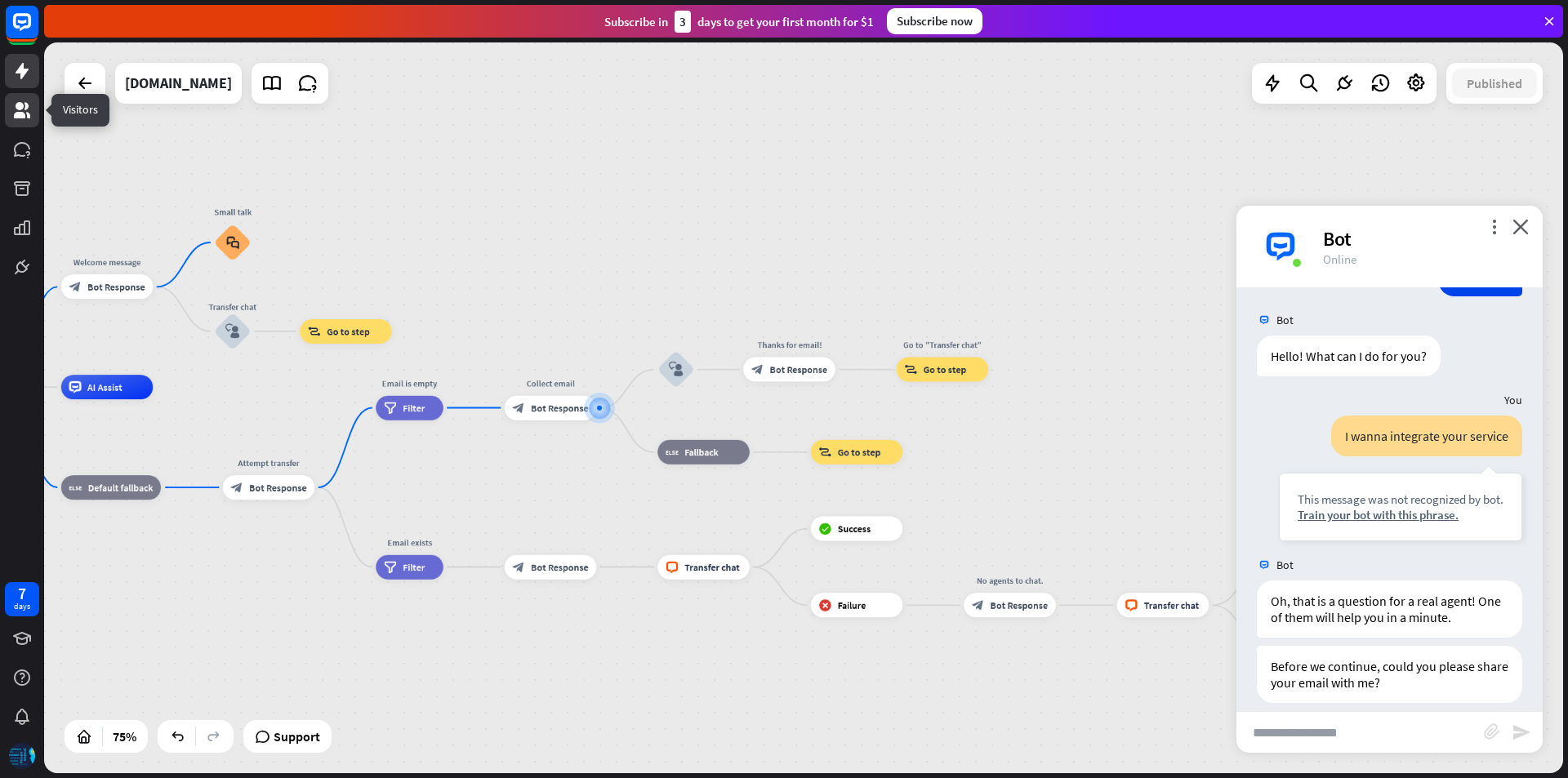
scroll to position [192, 0]
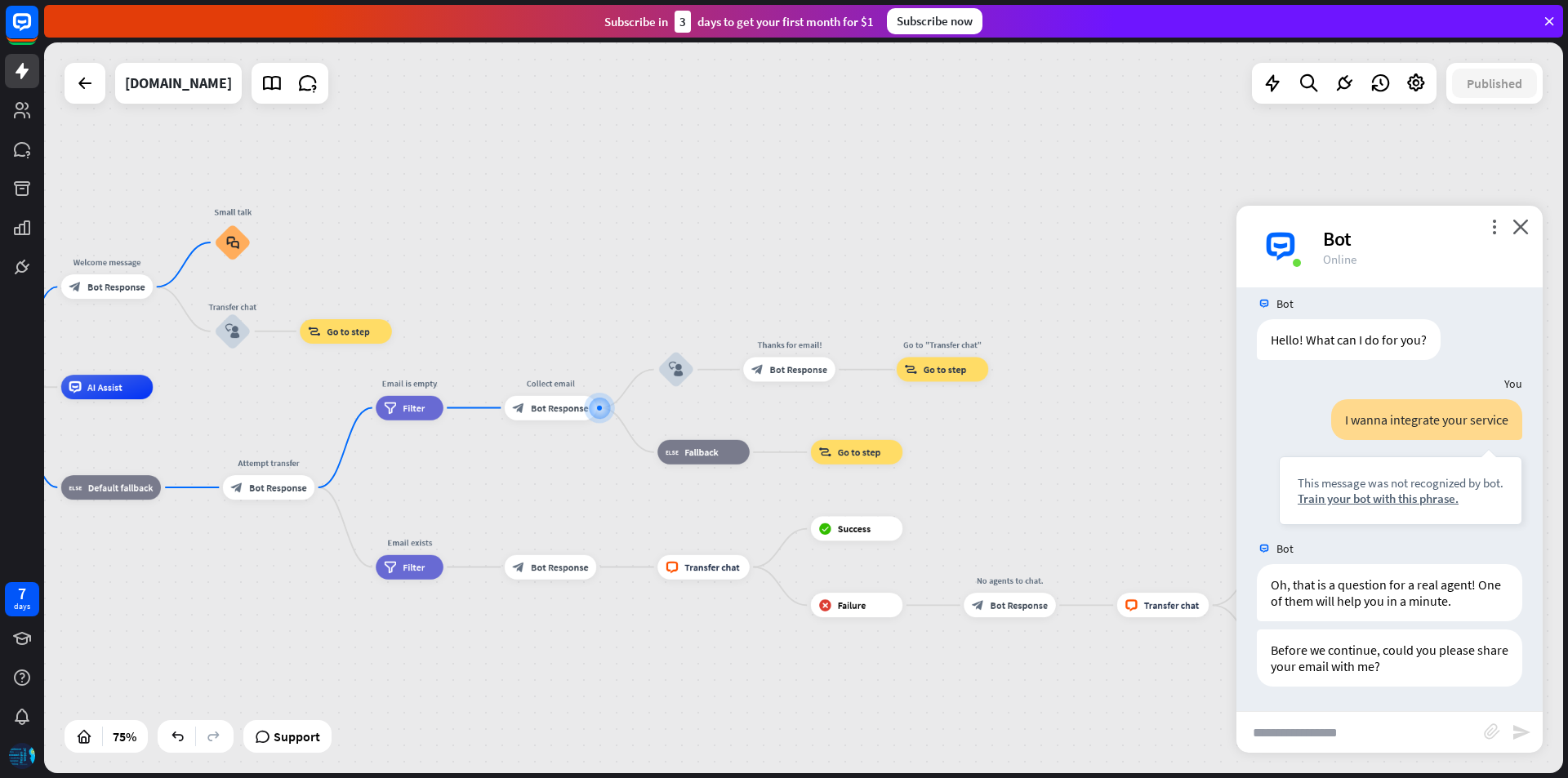
click at [1343, 731] on input "text" at bounding box center [1361, 732] width 248 height 40
type input "**********"
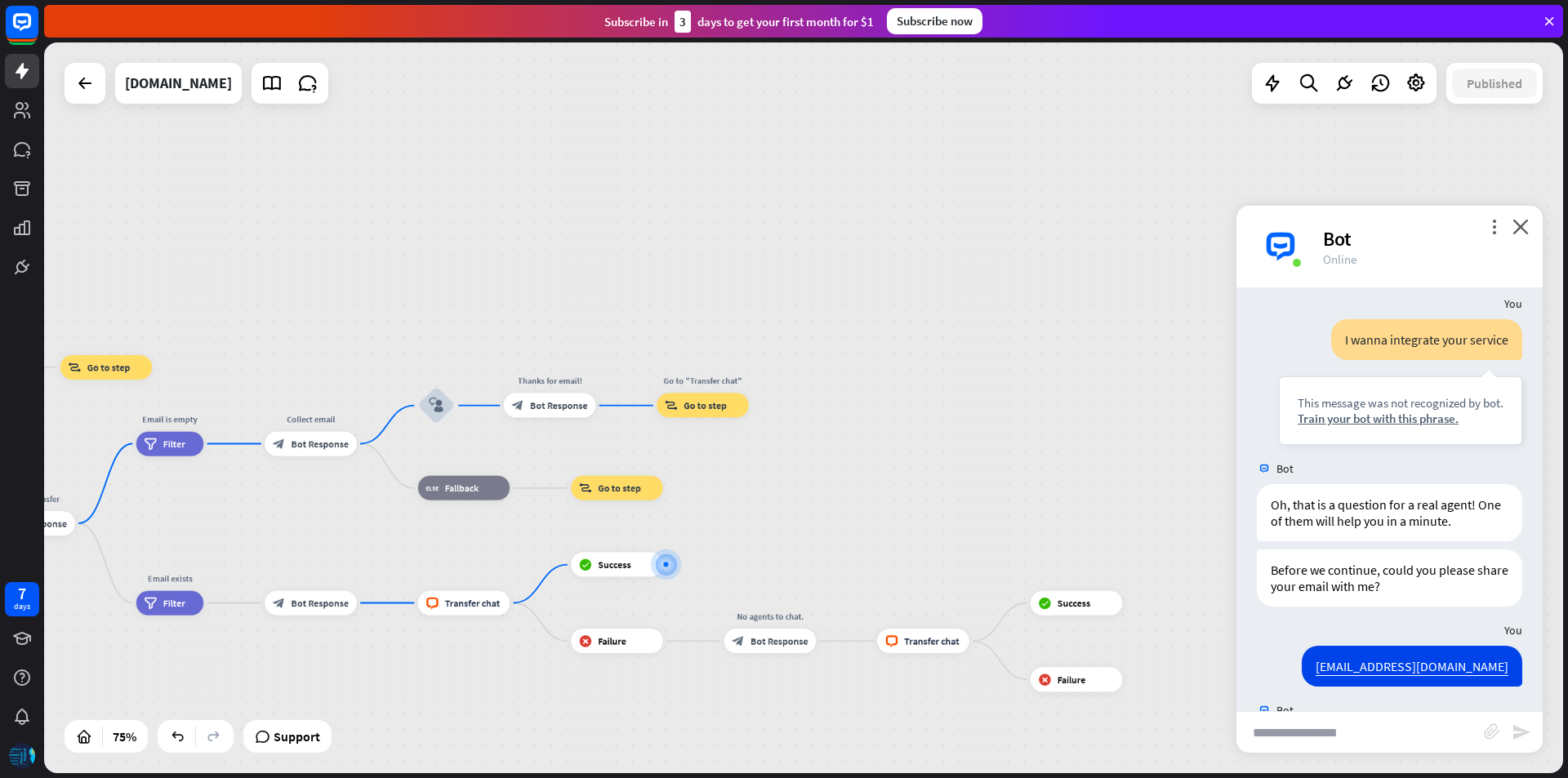
scroll to position [351, 0]
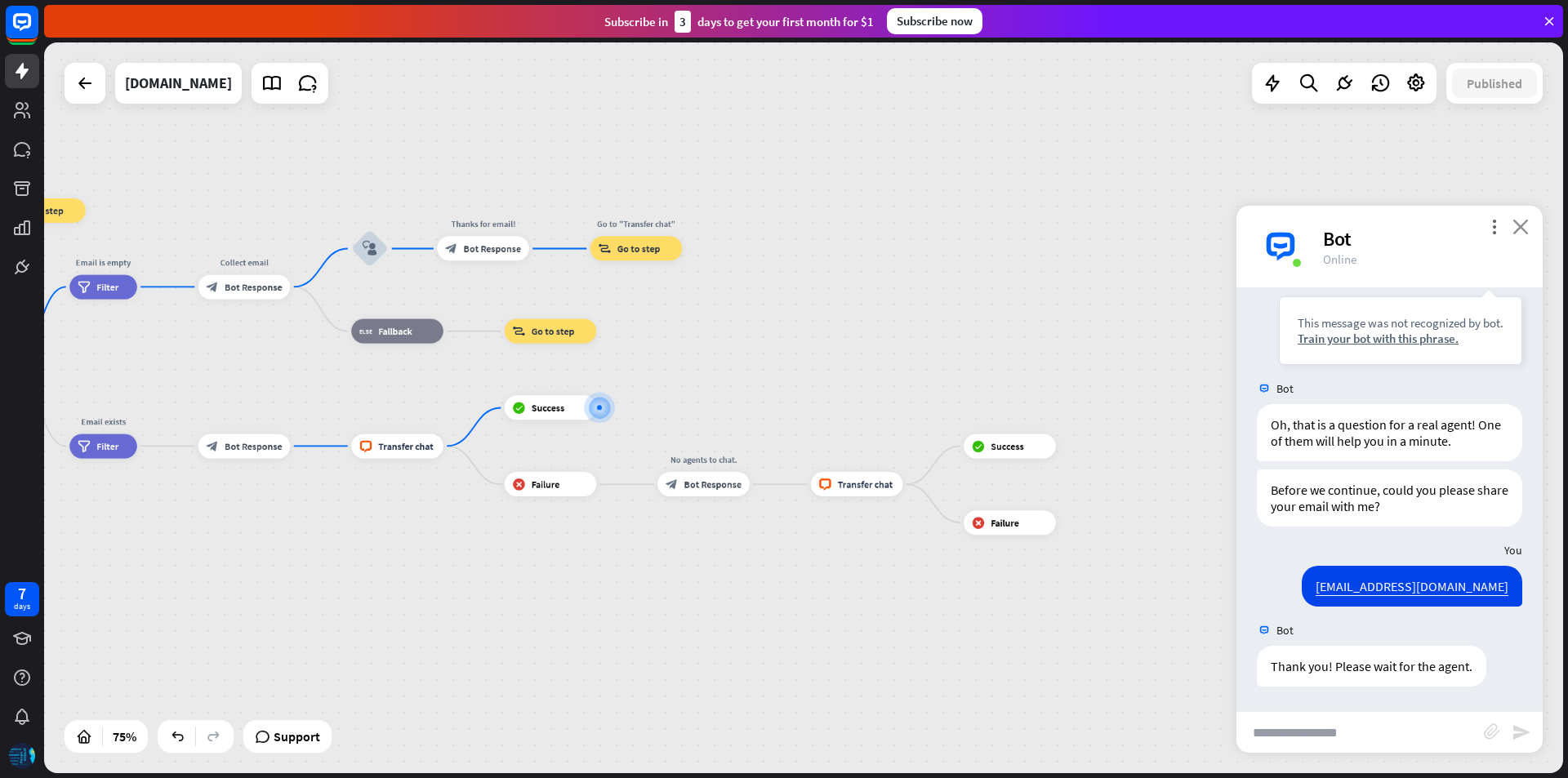
click at [1523, 226] on icon "close" at bounding box center [1521, 226] width 17 height 16
